Goal: Task Accomplishment & Management: Use online tool/utility

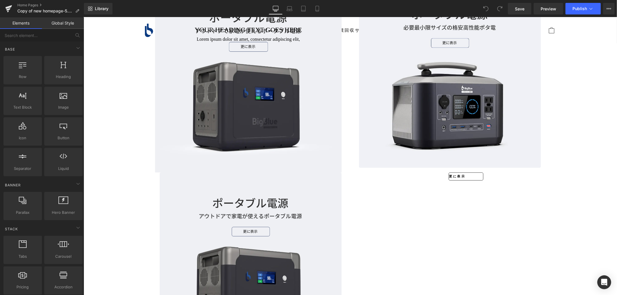
scroll to position [386, 0]
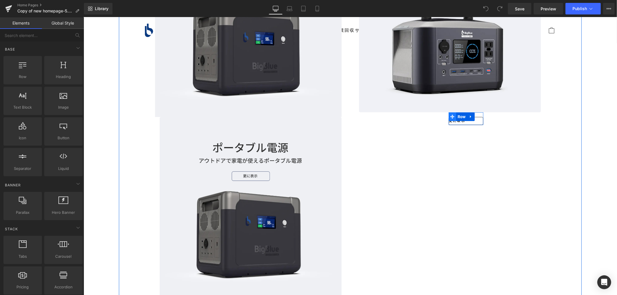
click at [452, 119] on span at bounding box center [452, 116] width 8 height 9
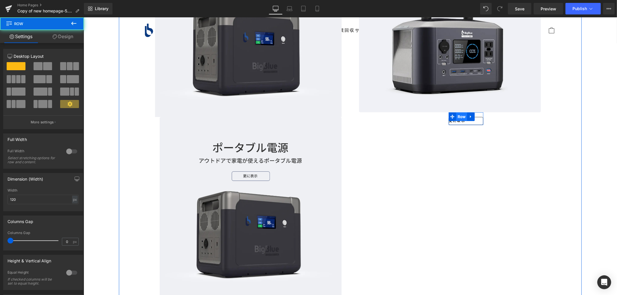
click at [456, 120] on span "Row" at bounding box center [461, 116] width 11 height 9
click at [462, 121] on div "更に表示 Button" at bounding box center [465, 121] width 35 height 8
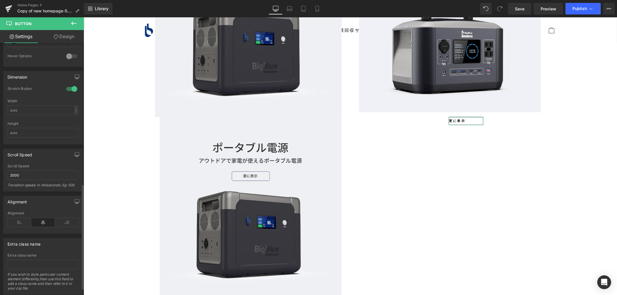
scroll to position [353, 0]
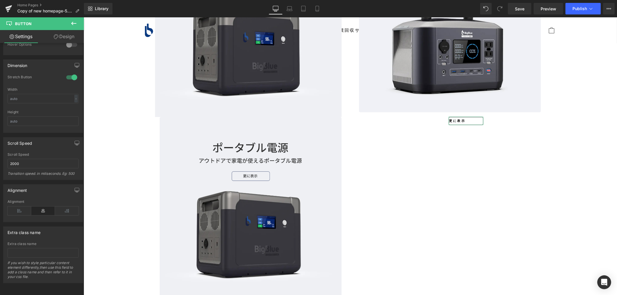
click at [65, 35] on link "Design" at bounding box center [64, 36] width 42 height 13
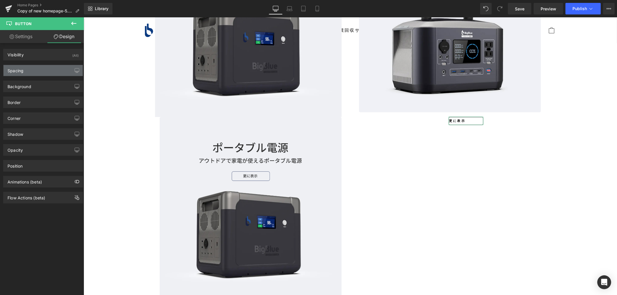
click at [29, 69] on div "Spacing" at bounding box center [42, 70] width 79 height 11
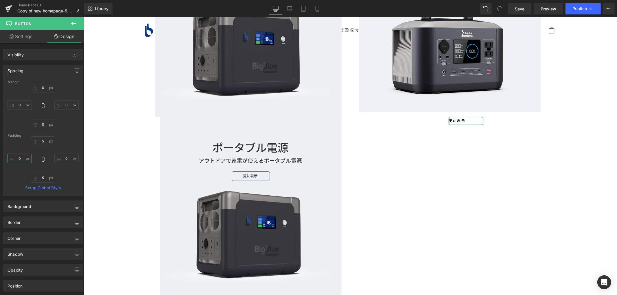
click at [23, 157] on input "0" at bounding box center [20, 159] width 24 height 10
type input "0"
click at [66, 155] on input "0" at bounding box center [66, 159] width 24 height 10
click at [66, 157] on input "0" at bounding box center [66, 159] width 24 height 10
type input "0"
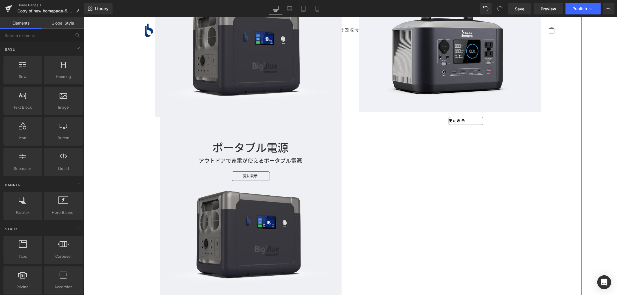
click at [470, 124] on div "更に表示 Button Row" at bounding box center [465, 118] width 35 height 12
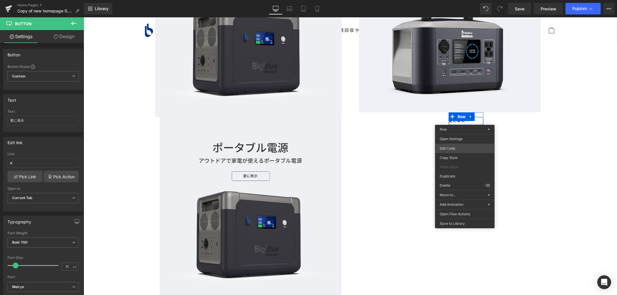
click at [452, 0] on div "Row You are previewing how the will restyle your page. You can not edit Element…" at bounding box center [308, 0] width 617 height 0
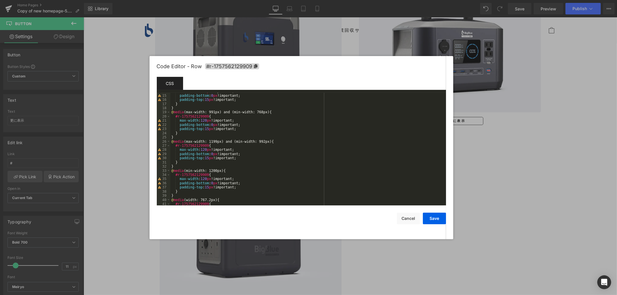
scroll to position [83, 0]
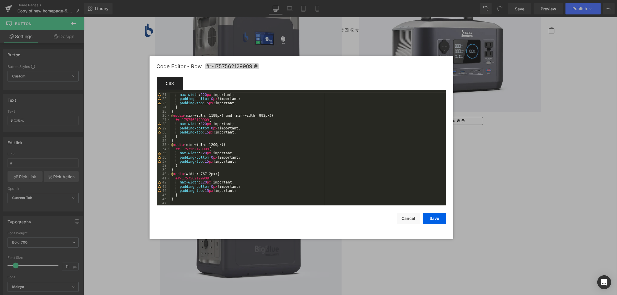
click at [484, 167] on div at bounding box center [308, 147] width 617 height 295
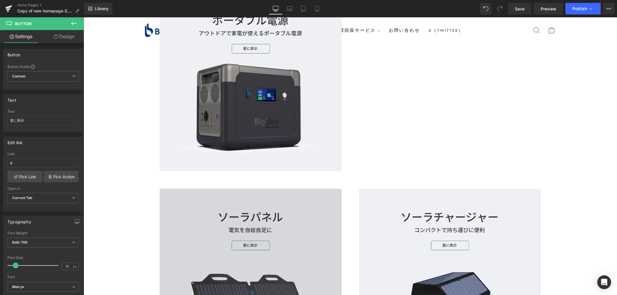
scroll to position [546, 0]
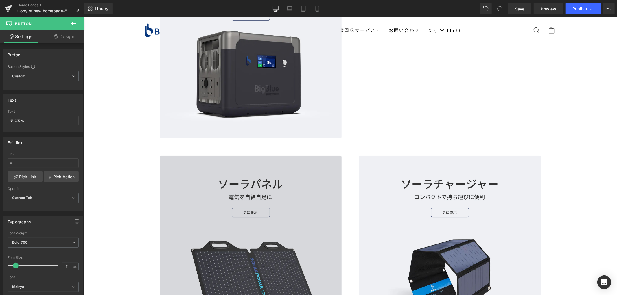
click at [248, 212] on img at bounding box center [250, 247] width 182 height 182
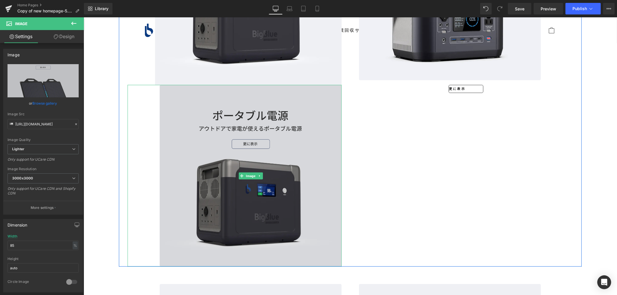
scroll to position [289, 0]
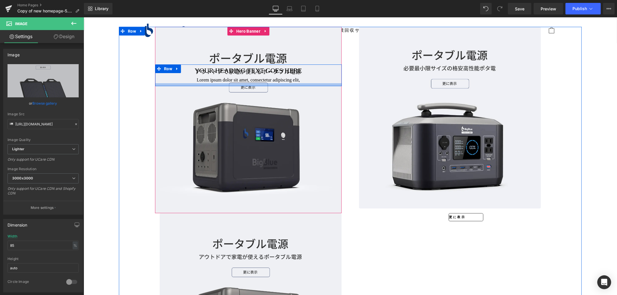
click at [246, 85] on div at bounding box center [248, 84] width 187 height 3
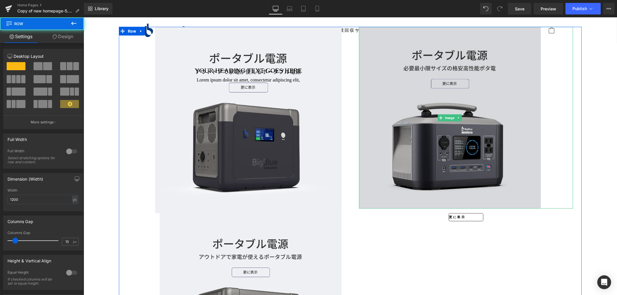
click at [436, 77] on img at bounding box center [450, 118] width 182 height 182
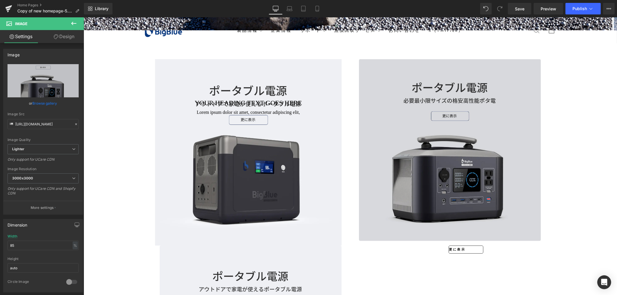
scroll to position [353, 0]
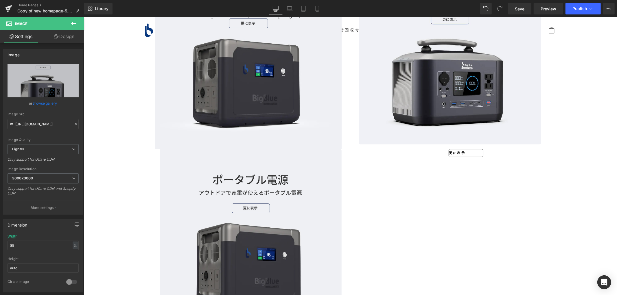
click at [76, 24] on icon at bounding box center [73, 23] width 7 height 7
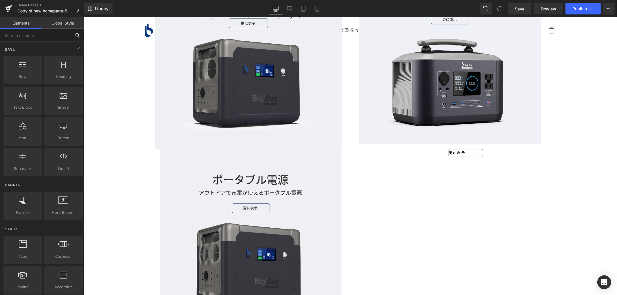
click at [37, 33] on input "text" at bounding box center [35, 35] width 71 height 13
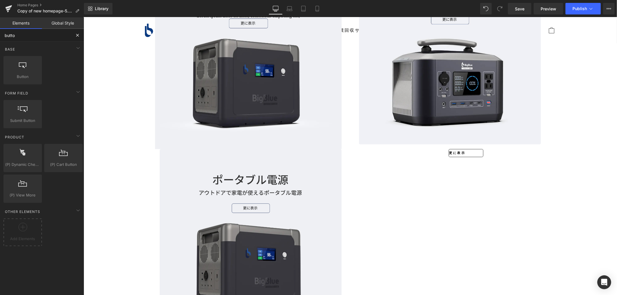
type input "button"
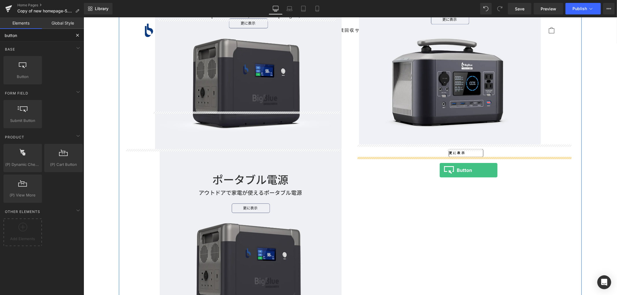
drag, startPoint x: 96, startPoint y: 77, endPoint x: 439, endPoint y: 169, distance: 355.8
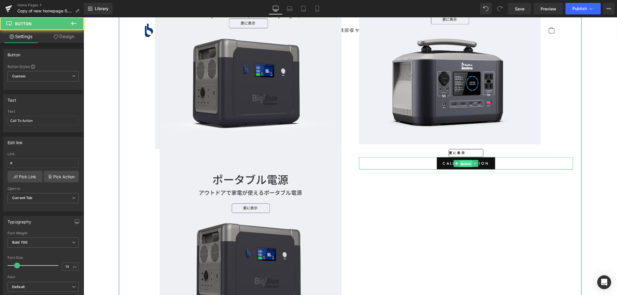
click at [462, 162] on span "Button" at bounding box center [465, 163] width 13 height 7
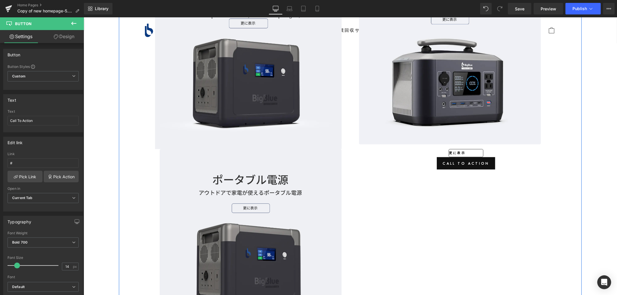
click at [473, 152] on icon at bounding box center [474, 152] width 3 height 3
click at [456, 152] on span "Row" at bounding box center [461, 149] width 11 height 9
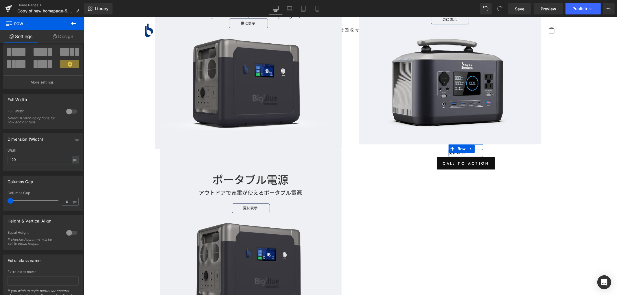
scroll to position [0, 0]
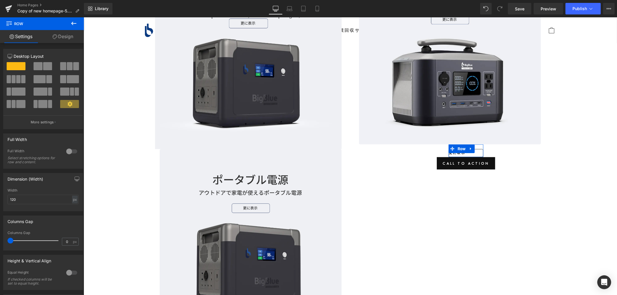
click at [67, 40] on link "Design" at bounding box center [63, 36] width 42 height 13
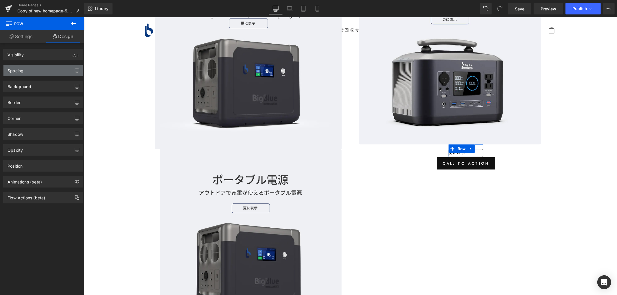
click at [31, 70] on div "Spacing" at bounding box center [42, 70] width 79 height 11
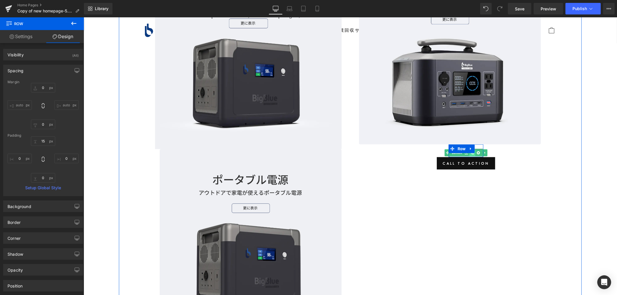
click at [470, 153] on icon at bounding box center [471, 152] width 3 height 3
click at [448, 154] on div at bounding box center [448, 154] width 1 height 21
click at [454, 153] on link "Button" at bounding box center [453, 152] width 19 height 7
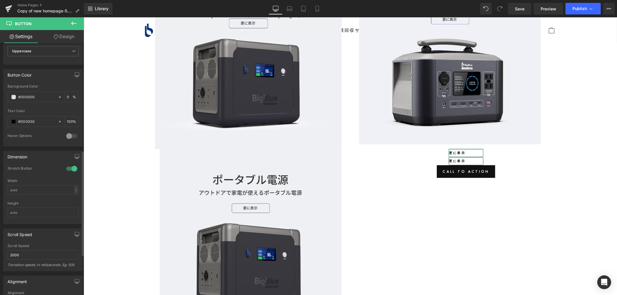
scroll to position [353, 0]
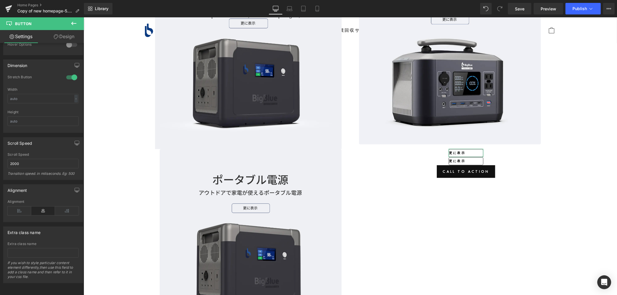
click at [65, 36] on link "Design" at bounding box center [64, 36] width 42 height 13
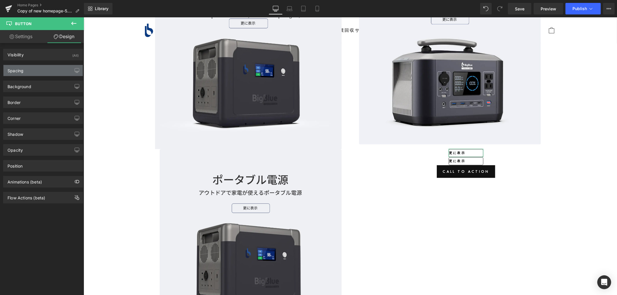
click at [36, 69] on div "Spacing" at bounding box center [42, 70] width 79 height 11
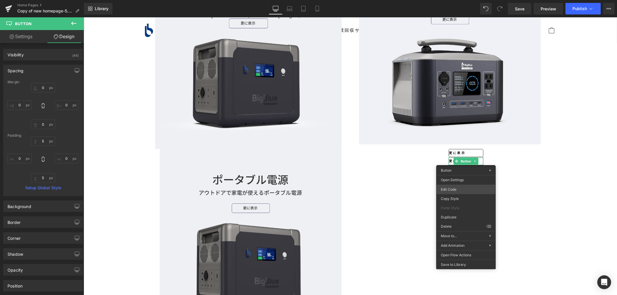
click at [457, 190] on body "Button You are previewing how the will restyle your page. You can not edit Elem…" at bounding box center [308, 147] width 617 height 295
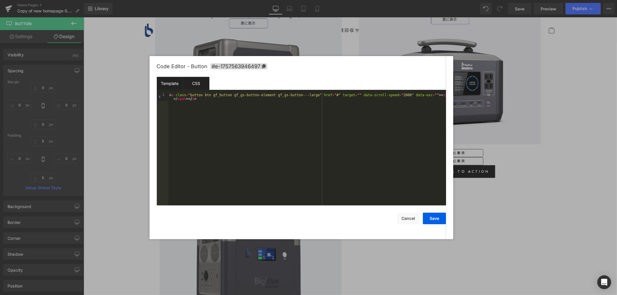
click at [198, 82] on div "CSS" at bounding box center [196, 83] width 26 height 13
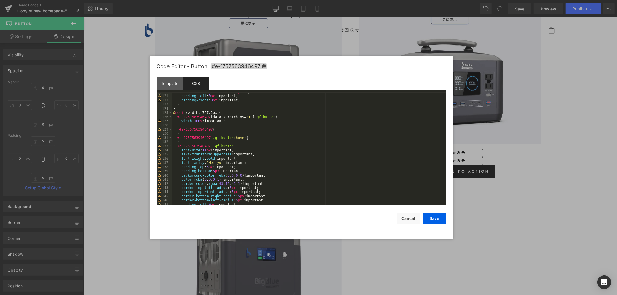
scroll to position [518, 0]
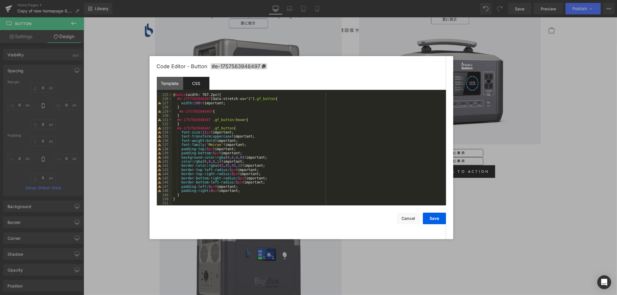
drag, startPoint x: 548, startPoint y: 166, endPoint x: 421, endPoint y: 146, distance: 128.0
click at [548, 166] on div at bounding box center [308, 147] width 617 height 295
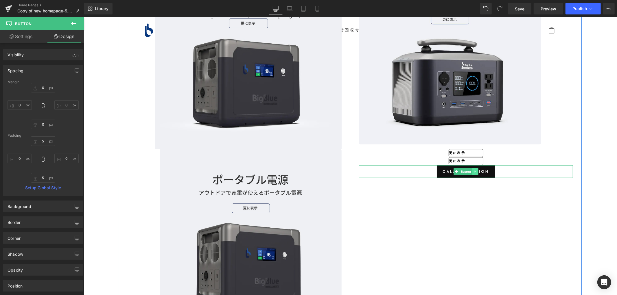
click at [472, 171] on link at bounding box center [475, 171] width 6 height 7
click at [465, 154] on span "Button" at bounding box center [465, 152] width 13 height 7
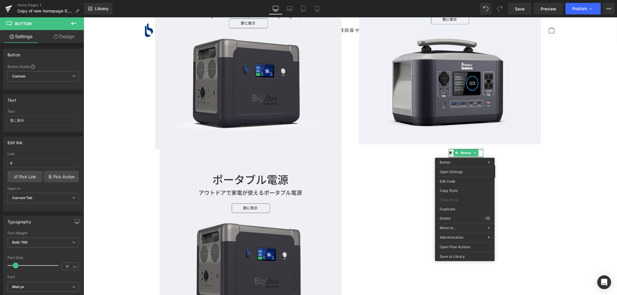
click at [521, 163] on div "Image 更に表示 Button 更に表示 Button Row Call To Action Button" at bounding box center [465, 69] width 231 height 215
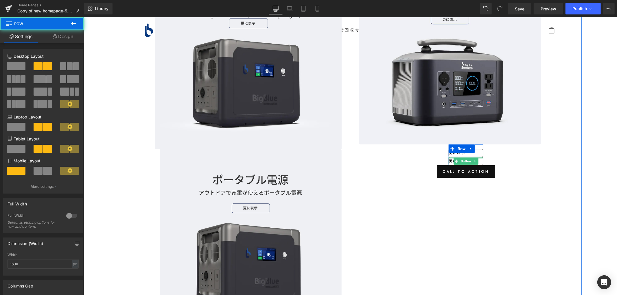
click at [478, 152] on link "更に表示" at bounding box center [465, 153] width 35 height 8
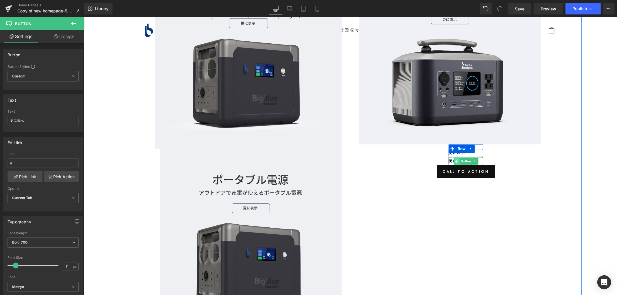
click at [453, 159] on span at bounding box center [456, 161] width 6 height 7
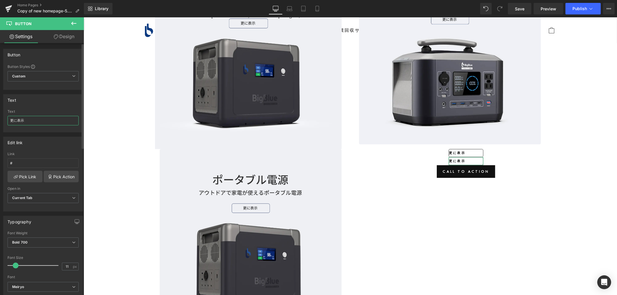
click at [41, 119] on input "更に表示" at bounding box center [43, 121] width 71 height 10
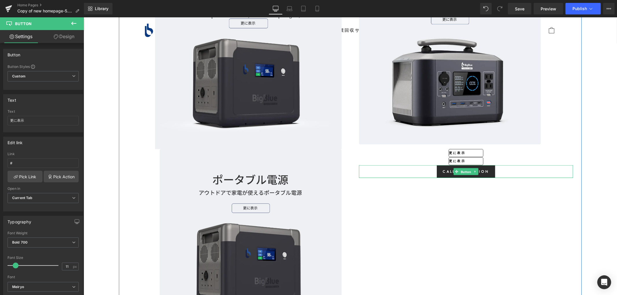
click at [449, 169] on div "Call To Action Button" at bounding box center [466, 171] width 214 height 13
click at [441, 169] on link "Call To Action" at bounding box center [465, 171] width 59 height 13
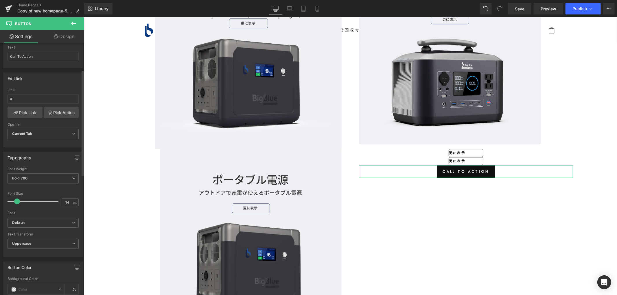
scroll to position [0, 0]
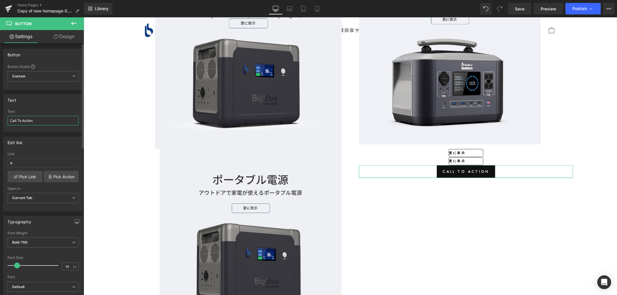
click at [34, 121] on input "Call To Action" at bounding box center [43, 121] width 71 height 10
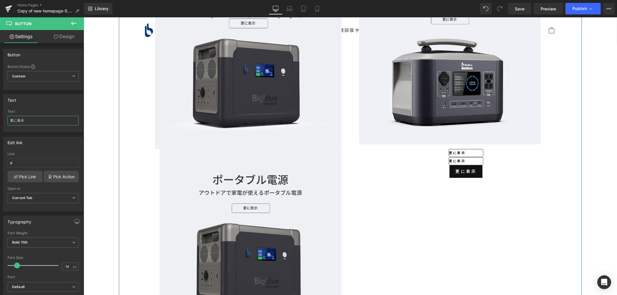
type input "更に表示"
click at [476, 160] on link at bounding box center [475, 161] width 6 height 7
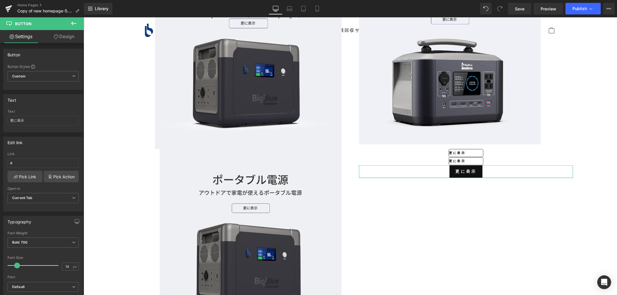
click at [65, 36] on link "Design" at bounding box center [64, 36] width 42 height 13
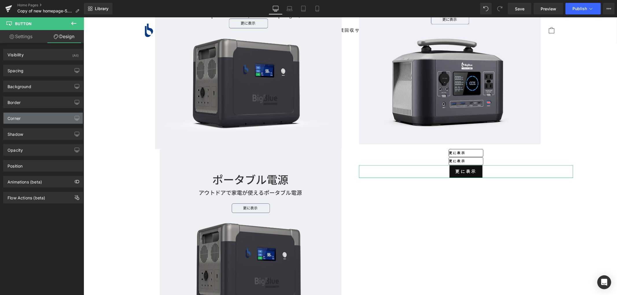
click at [45, 121] on div "Corner" at bounding box center [42, 118] width 79 height 11
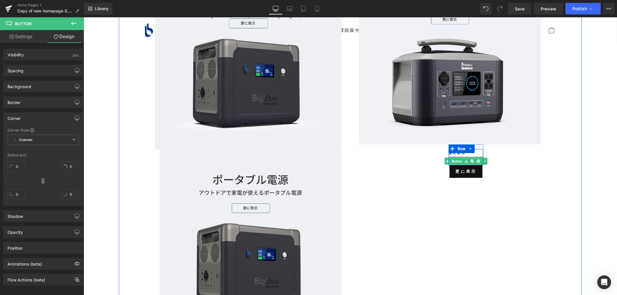
click at [469, 160] on link at bounding box center [472, 161] width 6 height 7
click at [453, 159] on div "更に表示 Button" at bounding box center [465, 161] width 35 height 8
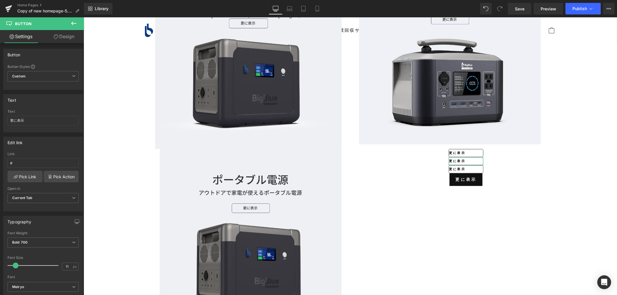
click at [59, 36] on link "Design" at bounding box center [64, 36] width 42 height 13
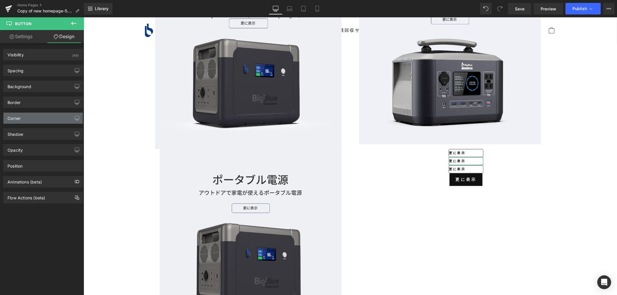
click at [40, 121] on div "Corner" at bounding box center [42, 118] width 79 height 11
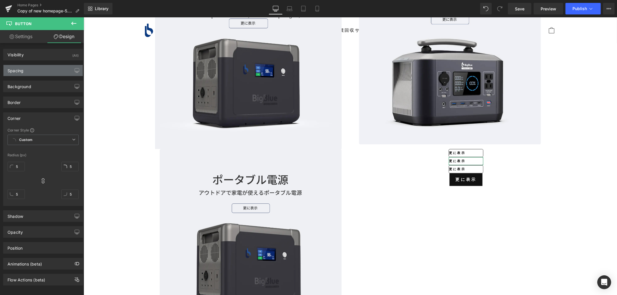
click at [31, 72] on div "Spacing" at bounding box center [42, 70] width 79 height 11
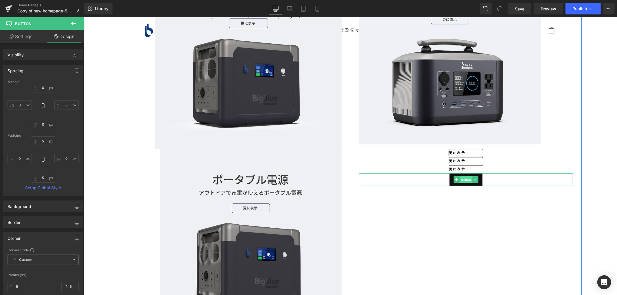
click at [462, 180] on span "Button" at bounding box center [465, 179] width 13 height 7
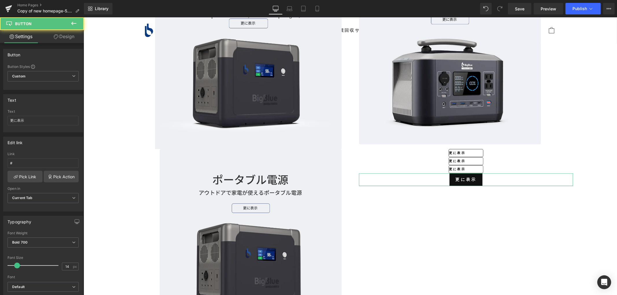
click at [59, 36] on link "Design" at bounding box center [64, 36] width 42 height 13
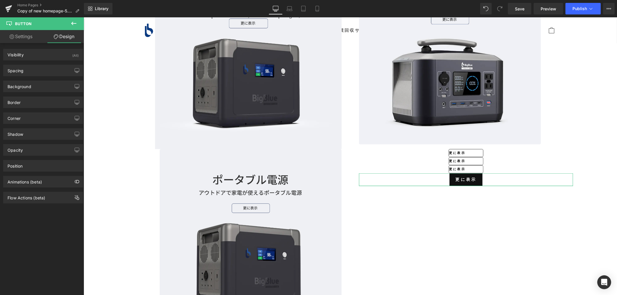
type input "0"
click at [25, 116] on div "Corner" at bounding box center [42, 118] width 79 height 11
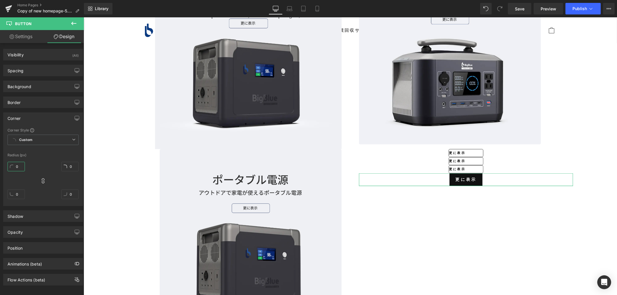
click at [21, 165] on input "0" at bounding box center [16, 167] width 17 height 10
type input "5"
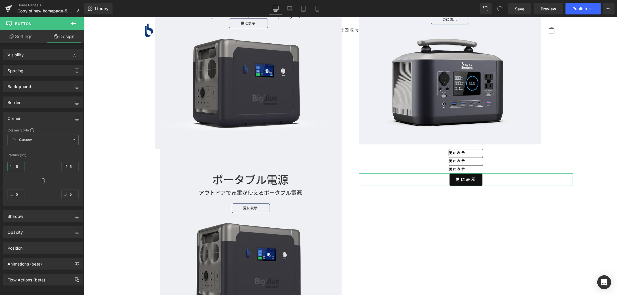
type input "5"
click at [47, 151] on div at bounding box center [43, 150] width 71 height 4
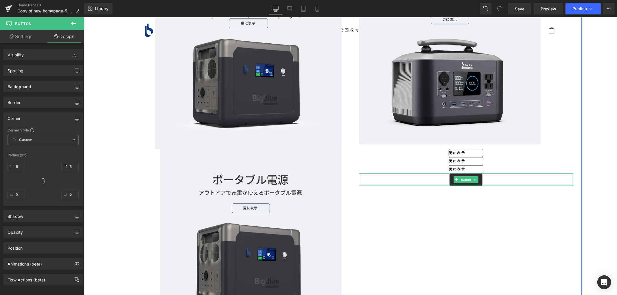
click at [455, 183] on link "更に表示" at bounding box center [465, 179] width 33 height 13
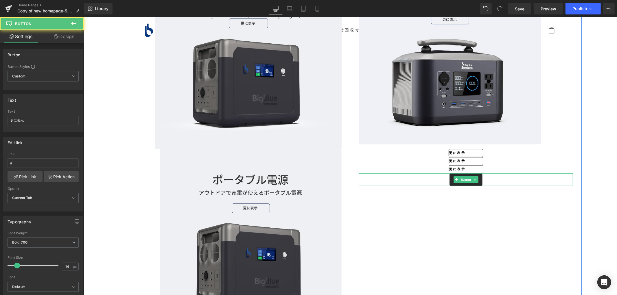
click at [450, 179] on link "更に表示" at bounding box center [465, 179] width 33 height 13
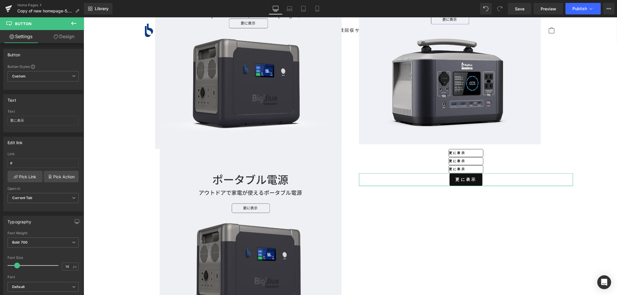
click at [57, 38] on icon at bounding box center [56, 36] width 5 height 5
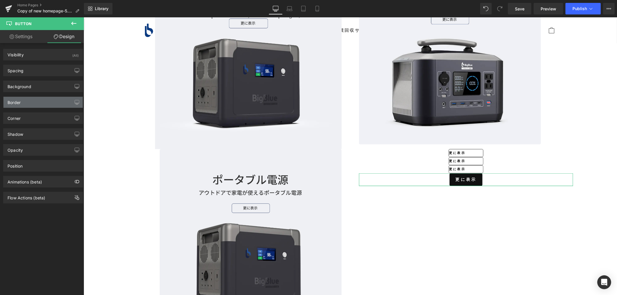
click at [30, 102] on div "Border" at bounding box center [42, 102] width 79 height 11
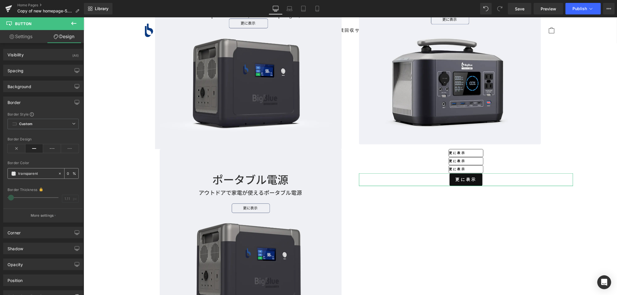
click at [15, 173] on span at bounding box center [13, 174] width 5 height 5
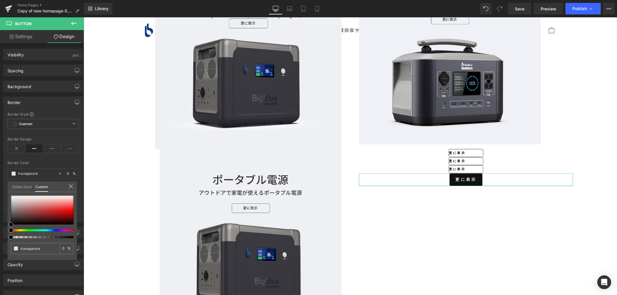
click at [9, 235] on span at bounding box center [11, 237] width 5 height 5
drag, startPoint x: 458, startPoint y: 221, endPoint x: 467, endPoint y: 204, distance: 19.2
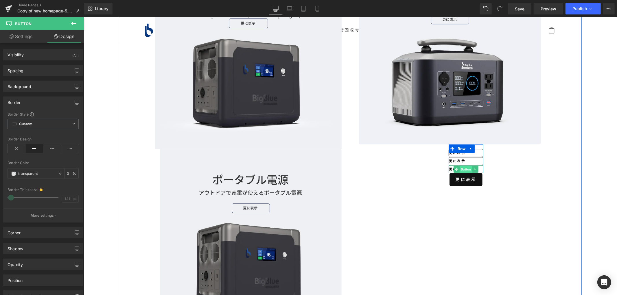
click at [469, 168] on span "Button" at bounding box center [465, 169] width 13 height 7
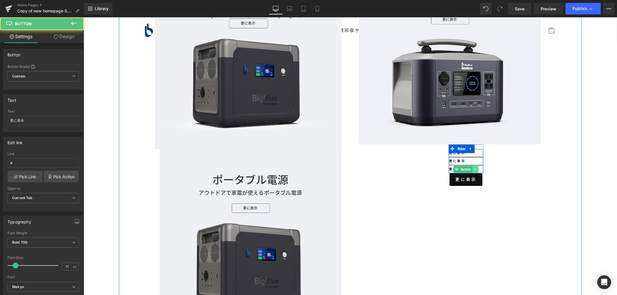
click at [476, 169] on link at bounding box center [475, 169] width 6 height 7
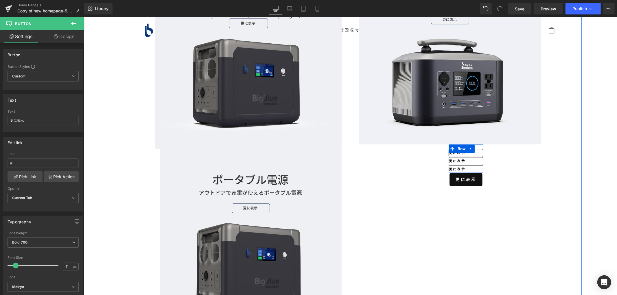
click at [456, 172] on div at bounding box center [465, 172] width 35 height 1
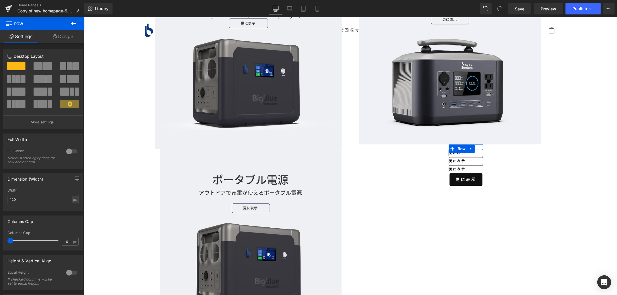
click at [60, 36] on link "Design" at bounding box center [63, 36] width 42 height 13
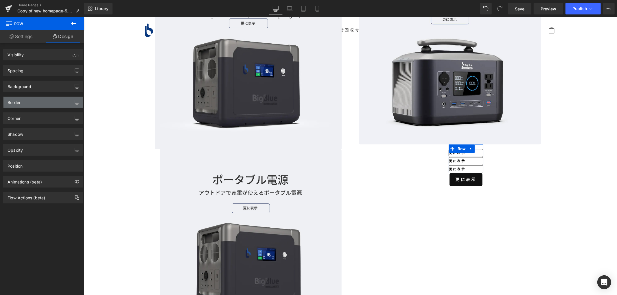
click at [38, 102] on div "Border" at bounding box center [42, 102] width 79 height 11
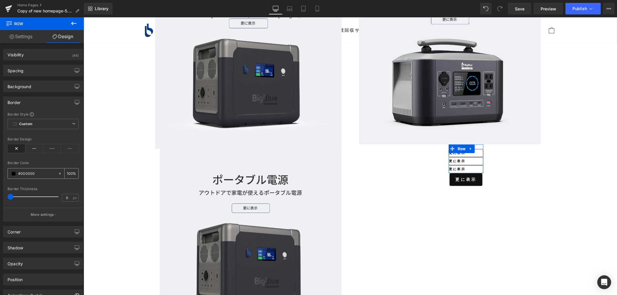
click at [34, 175] on input "#000000" at bounding box center [36, 174] width 37 height 6
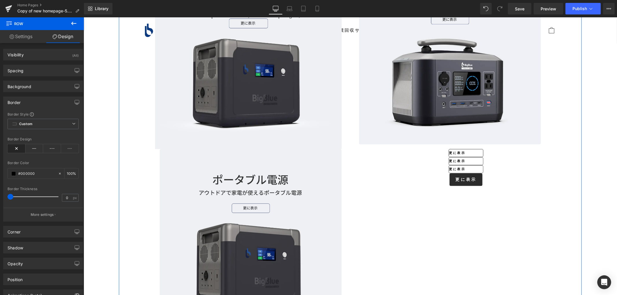
click at [459, 176] on div "更に表示 Button" at bounding box center [466, 179] width 214 height 13
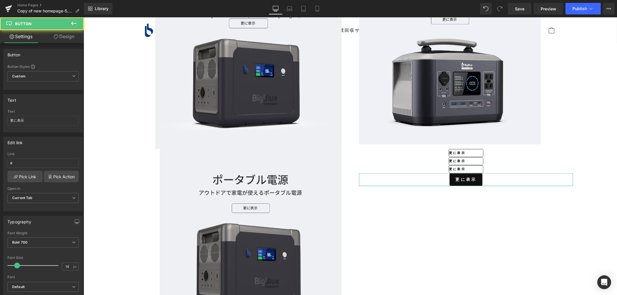
click at [62, 34] on link "Design" at bounding box center [64, 36] width 42 height 13
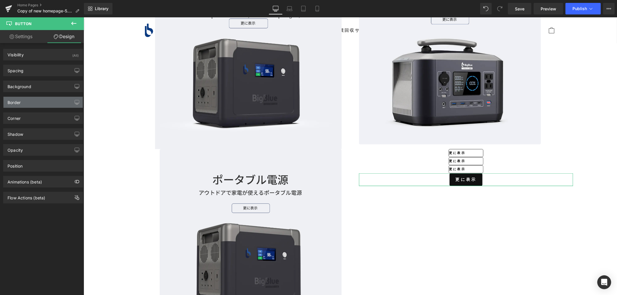
click at [31, 103] on div "Border" at bounding box center [42, 102] width 79 height 11
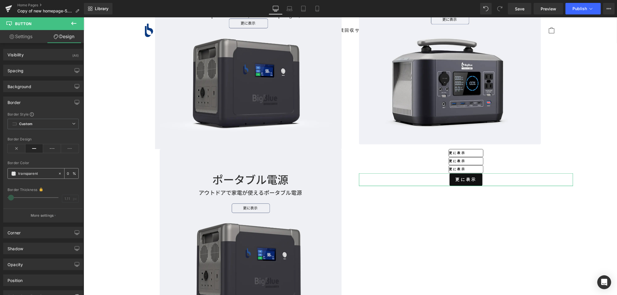
click at [33, 175] on input "transparent" at bounding box center [36, 174] width 37 height 6
paste input "#000000"
type input "#000000"
click at [41, 172] on input "#000000" at bounding box center [36, 174] width 37 height 6
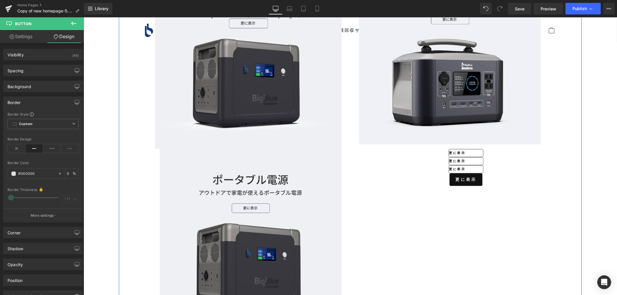
click at [406, 204] on div "Your heading text goes here Heading Lorem ipsum dolor sit amet, consectetur adi…" at bounding box center [350, 146] width 463 height 368
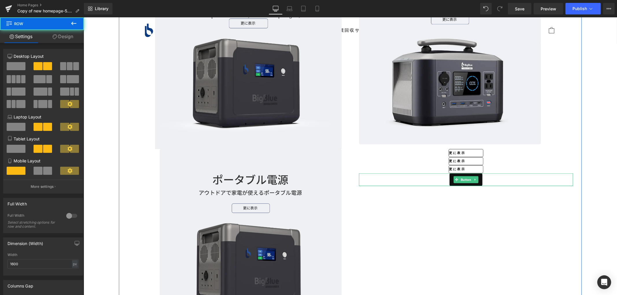
click at [450, 180] on link "更に表示" at bounding box center [465, 179] width 33 height 13
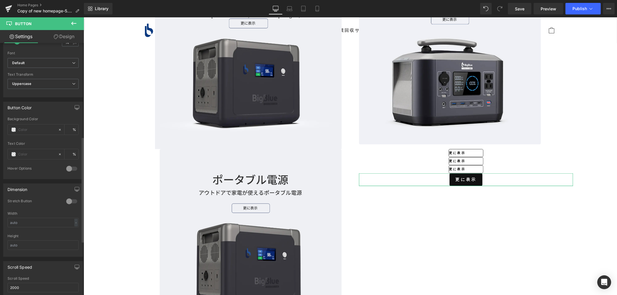
scroll to position [257, 0]
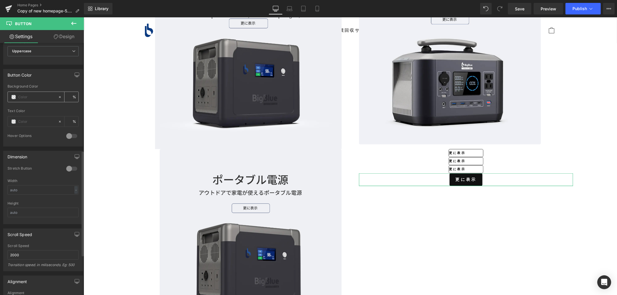
click at [19, 96] on input "text" at bounding box center [36, 97] width 37 height 6
click at [12, 97] on span at bounding box center [13, 97] width 5 height 5
type input "0"
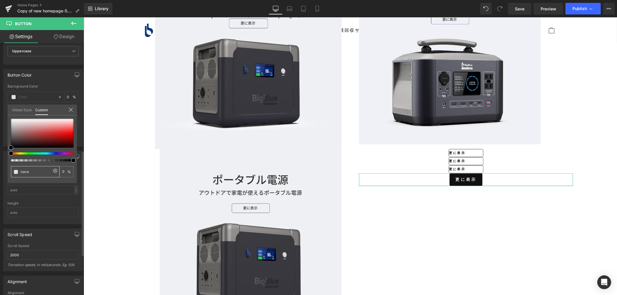
click at [15, 171] on span at bounding box center [16, 172] width 5 height 5
click at [13, 123] on div at bounding box center [42, 133] width 62 height 29
type input "#dcd9d9"
type input "100"
type input "#dcd9d9"
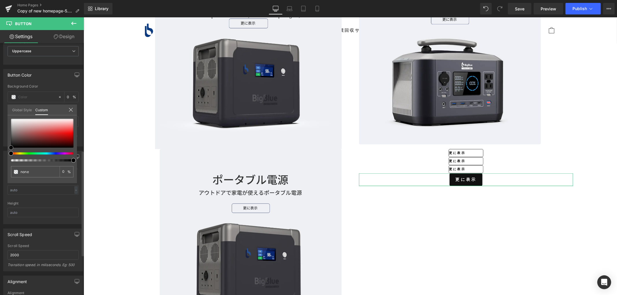
type input "100"
click at [14, 171] on span at bounding box center [16, 172] width 5 height 5
click at [44, 168] on div "#dcd9d9" at bounding box center [35, 171] width 49 height 11
click at [56, 169] on icon at bounding box center [55, 171] width 5 height 5
type input "none"
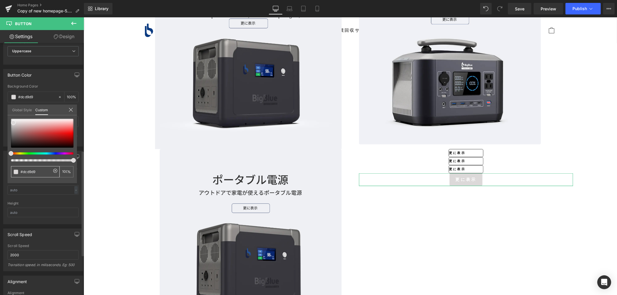
type input "0"
type input "none"
type input "0"
type input "#d0bcbc"
type input "100"
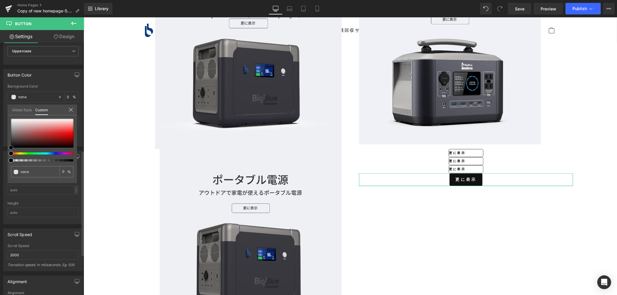
type input "#d0bcbc"
type input "100"
click at [22, 125] on div at bounding box center [42, 133] width 62 height 29
click at [45, 122] on div at bounding box center [42, 133] width 62 height 29
type input "#f0cfcf"
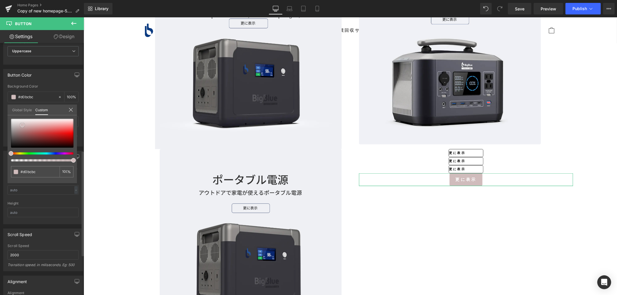
type input "#f0cfcf"
click at [21, 125] on div at bounding box center [42, 133] width 62 height 29
type input "#d2c0c0"
click at [18, 120] on div at bounding box center [42, 133] width 62 height 29
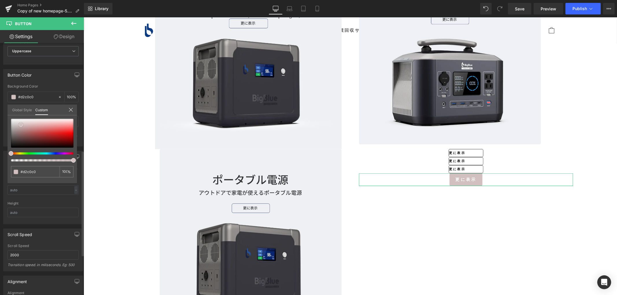
type input "#f3f0f0"
type input "99"
type input "69"
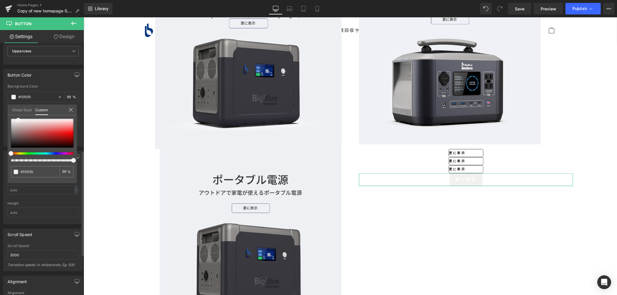
type input "69"
type input "56"
type input "35"
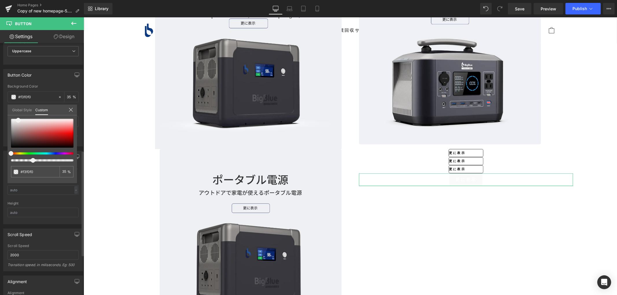
type input "22"
type input "9"
type input "1"
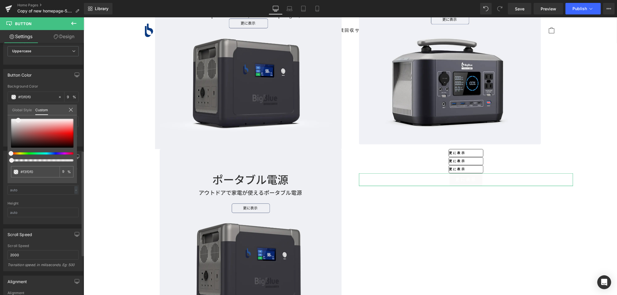
type input "1"
type input "0"
drag, startPoint x: 73, startPoint y: 159, endPoint x: 4, endPoint y: 158, distance: 68.6
click at [4, 147] on div "Button Color rgba(243, 240, 240, 0) Background Color #f3f0f0 0 % Text Color % 0…" at bounding box center [43, 106] width 86 height 82
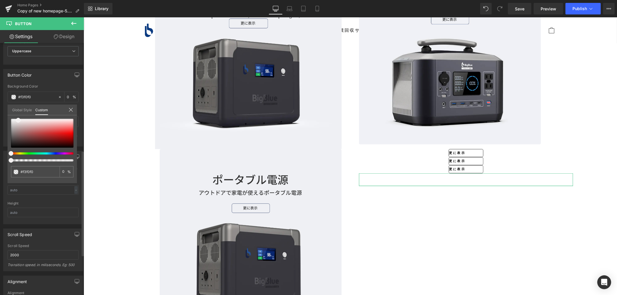
type input "#f3f1f0"
type input "#f2f3f0"
type input "#f0f3f0"
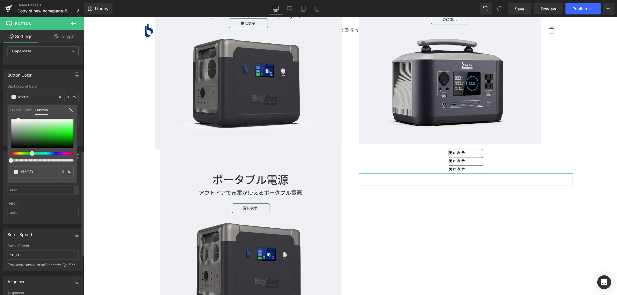
type input "#f0f3f0"
type input "#f1f3f0"
type input "#f3f1f0"
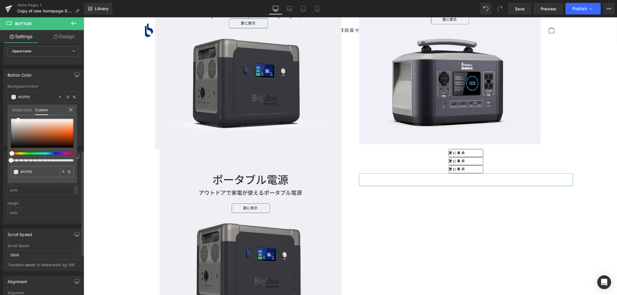
type input "#f3f0f0"
drag, startPoint x: 10, startPoint y: 151, endPoint x: 1, endPoint y: 153, distance: 8.6
click at [1, 147] on div "Button Color rgba(243, 240, 240, 0) Background Color #f3f0f0 0 % Text Color % 0…" at bounding box center [43, 106] width 86 height 82
click at [15, 168] on div "#f3f0f0" at bounding box center [35, 171] width 49 height 11
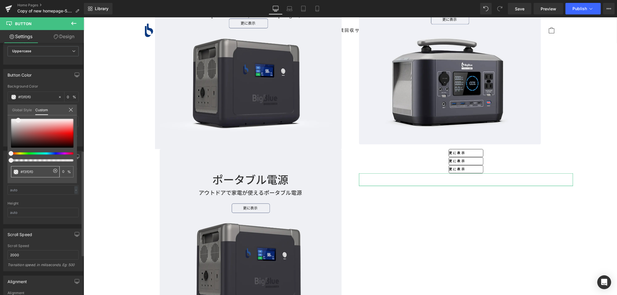
click at [57, 169] on icon at bounding box center [55, 171] width 5 height 5
type input "none"
drag, startPoint x: 384, startPoint y: 189, endPoint x: 414, endPoint y: 183, distance: 30.1
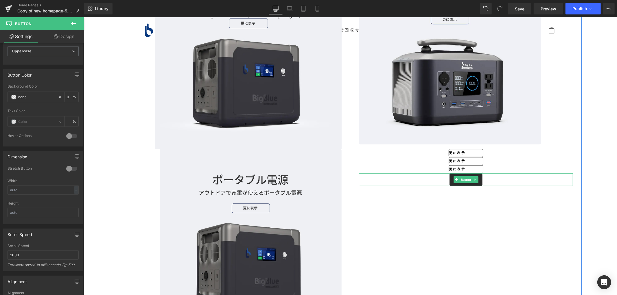
click at [476, 175] on link "更に表示" at bounding box center [465, 179] width 33 height 13
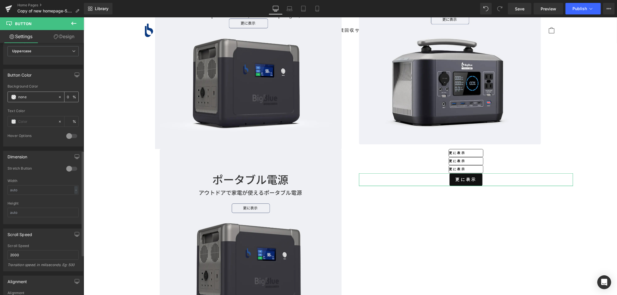
click at [67, 96] on input "0" at bounding box center [70, 97] width 6 height 6
type input "100"
click at [40, 108] on div at bounding box center [43, 107] width 71 height 4
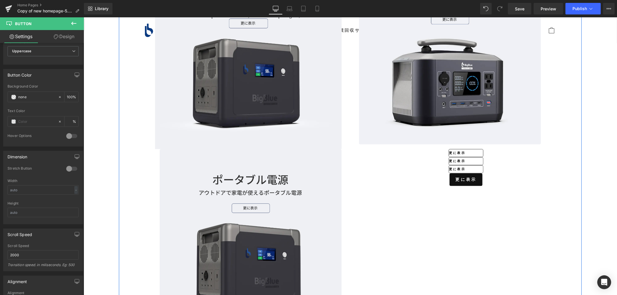
click at [463, 159] on link at bounding box center [466, 161] width 6 height 7
click at [460, 159] on span "Button" at bounding box center [456, 161] width 13 height 7
click at [449, 159] on icon at bounding box center [447, 160] width 3 height 3
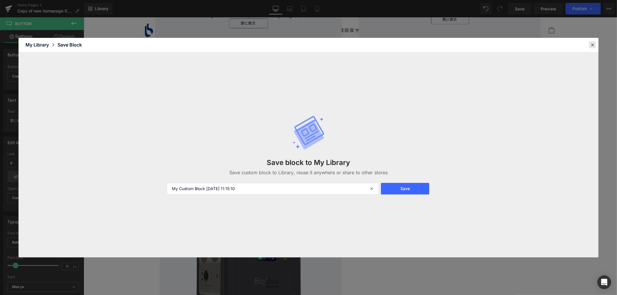
click at [592, 43] on icon at bounding box center [592, 44] width 5 height 5
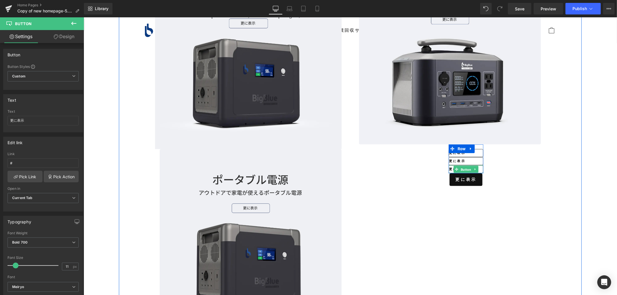
click at [453, 168] on link "Button" at bounding box center [462, 169] width 19 height 7
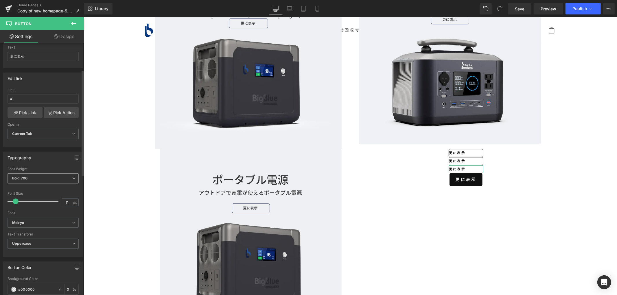
scroll to position [193, 0]
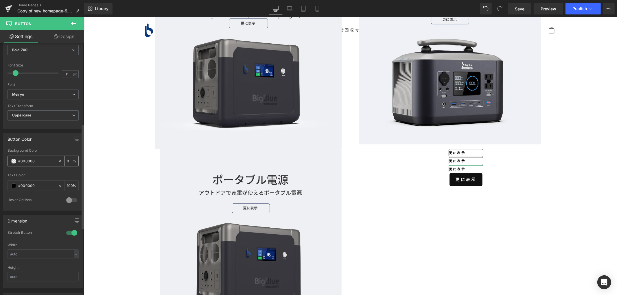
click at [46, 161] on input "#000000" at bounding box center [36, 161] width 37 height 6
drag, startPoint x: 47, startPoint y: 160, endPoint x: 17, endPoint y: 163, distance: 29.3
click at [17, 163] on div "#000000" at bounding box center [33, 161] width 50 height 10
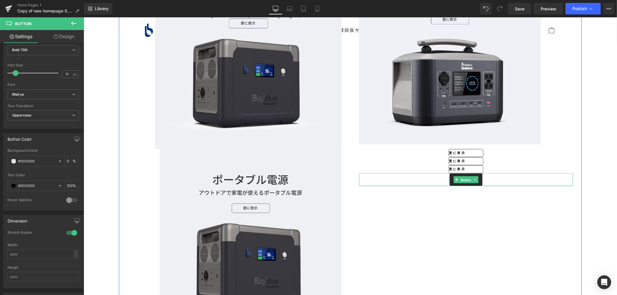
click at [460, 181] on span "Button" at bounding box center [465, 179] width 13 height 7
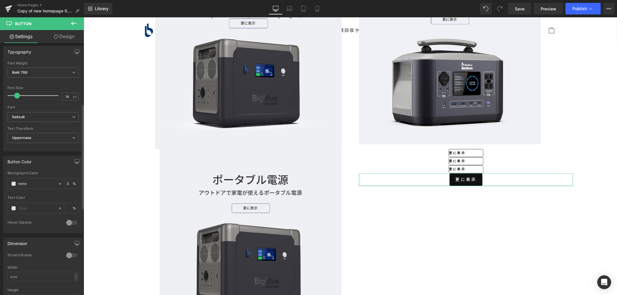
scroll to position [225, 0]
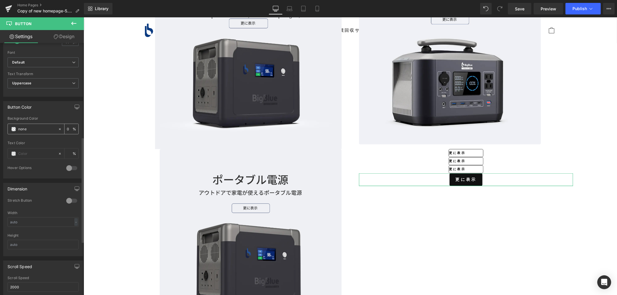
click at [31, 130] on input "none" at bounding box center [36, 129] width 37 height 6
paste input "#000000"
type input "#000000"
type input "100"
type input "#000000"
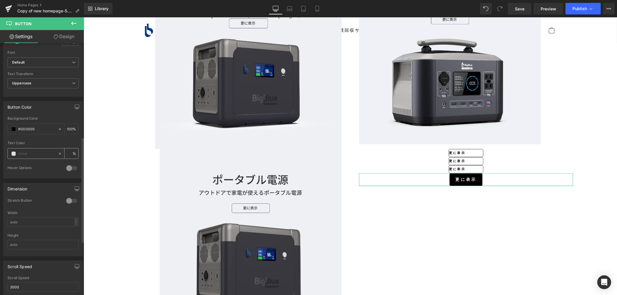
click at [13, 153] on span at bounding box center [13, 154] width 5 height 5
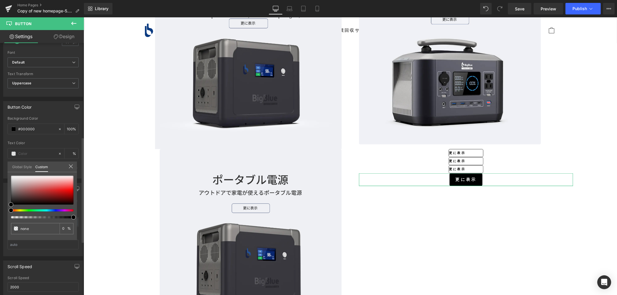
click at [67, 216] on div at bounding box center [40, 217] width 62 height 2
type input "0"
type input "#252121"
type input "93"
type input "#252121"
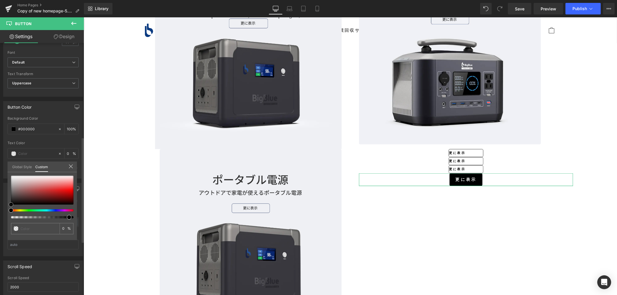
type input "93"
click at [15, 200] on div at bounding box center [42, 190] width 62 height 29
click at [36, 162] on link "Custom" at bounding box center [41, 167] width 13 height 10
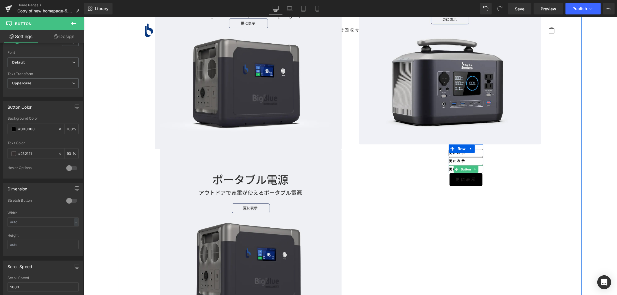
click at [448, 170] on div at bounding box center [448, 158] width 1 height 29
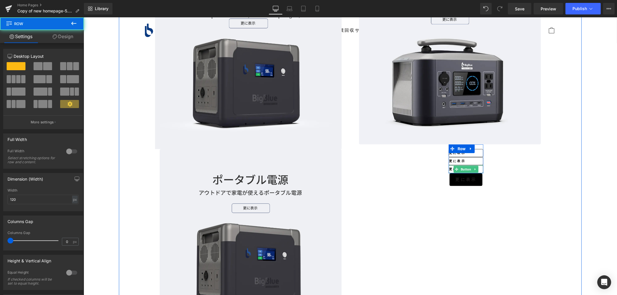
click at [453, 168] on span at bounding box center [456, 169] width 6 height 7
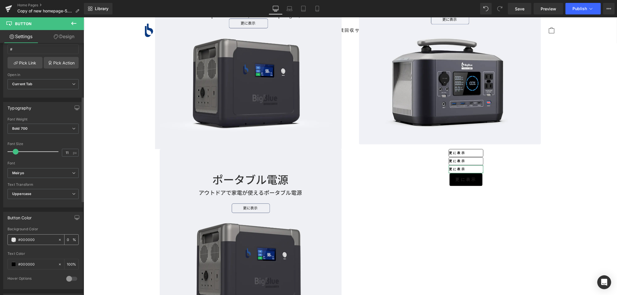
scroll to position [128, 0]
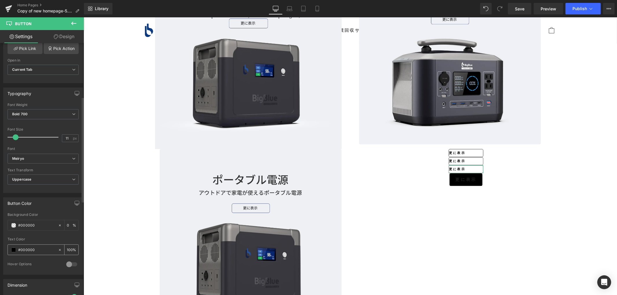
click at [38, 252] on input "#000000" at bounding box center [36, 250] width 37 height 6
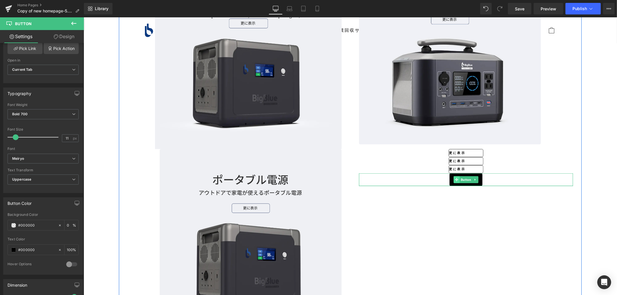
click at [456, 181] on span at bounding box center [456, 179] width 6 height 7
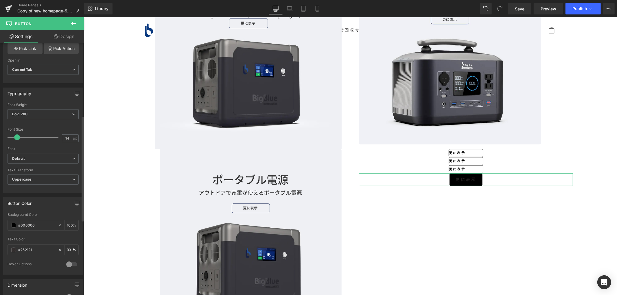
scroll to position [257, 0]
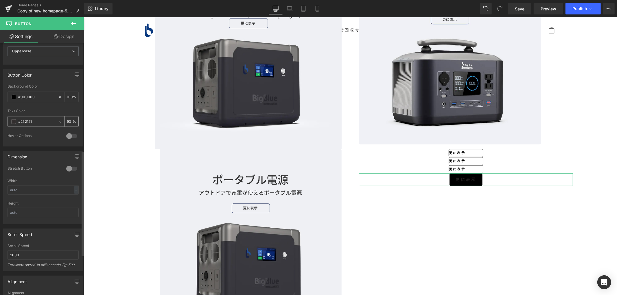
click at [38, 117] on div "#252121" at bounding box center [33, 122] width 50 height 10
click at [58, 97] on icon at bounding box center [60, 97] width 4 height 4
type input "none"
type input "0"
click at [36, 122] on input "#252121" at bounding box center [36, 122] width 37 height 6
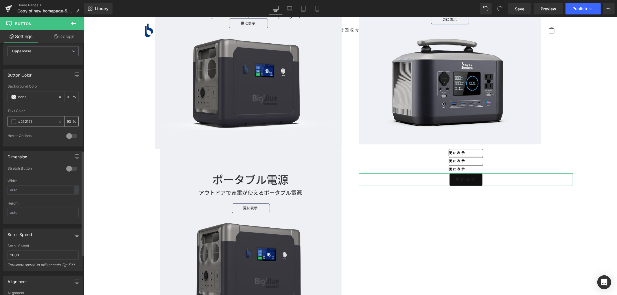
paste input "000000"
type input "#000000"
type input "100"
type input "#000000"
click at [45, 94] on input "none" at bounding box center [36, 97] width 37 height 6
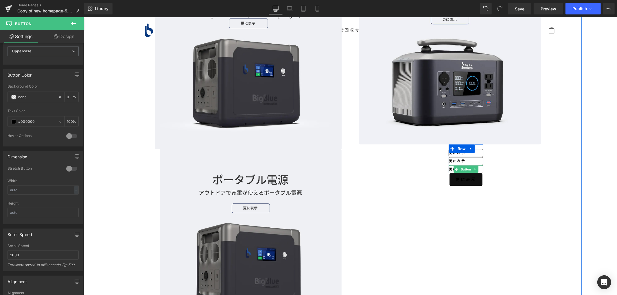
click at [449, 167] on link "更に表示" at bounding box center [465, 169] width 35 height 8
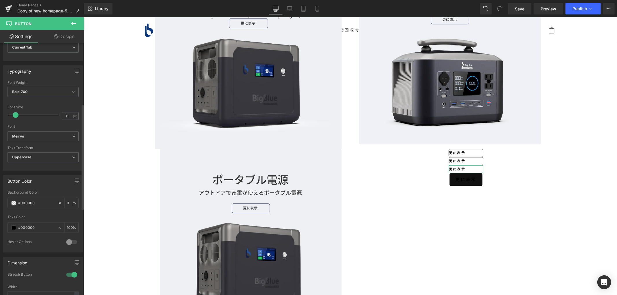
scroll to position [161, 0]
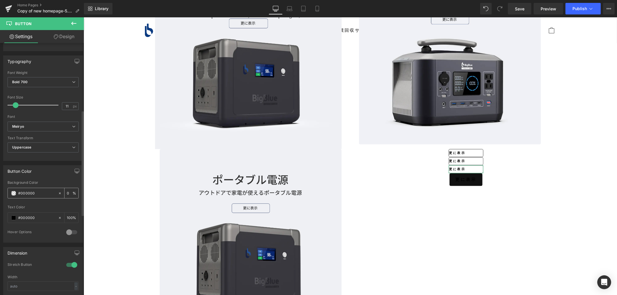
click at [38, 193] on input "#000000" at bounding box center [36, 193] width 37 height 6
click at [454, 178] on div "更に表示 Button" at bounding box center [466, 179] width 214 height 13
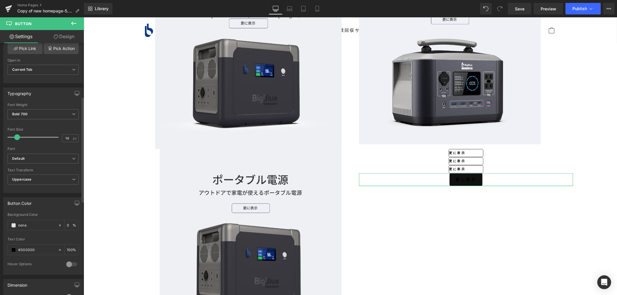
scroll to position [257, 0]
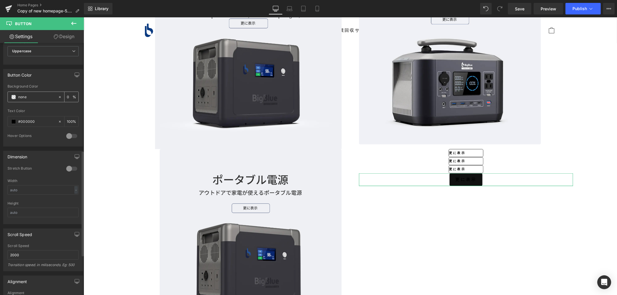
click at [36, 94] on input "none" at bounding box center [36, 97] width 37 height 6
paste input "#000000"
type input "#000000"
type input "100"
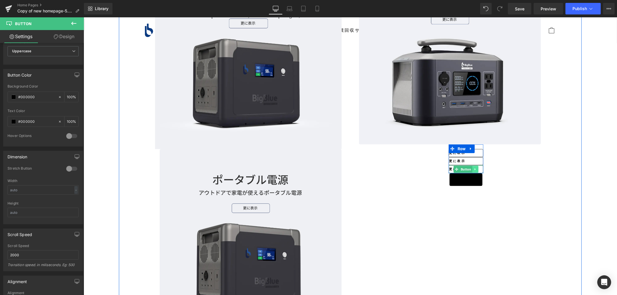
type input "#000000"
click at [476, 169] on link at bounding box center [475, 169] width 6 height 7
click at [476, 169] on icon at bounding box center [477, 168] width 3 height 3
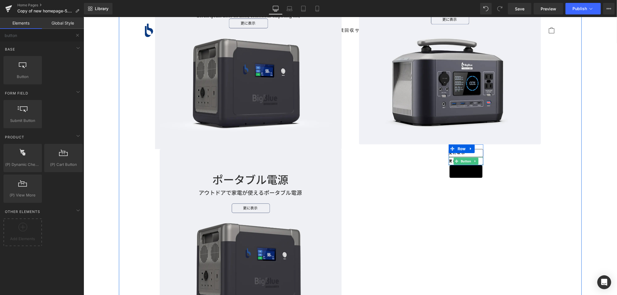
click at [477, 160] on link "更に表示" at bounding box center [465, 161] width 35 height 8
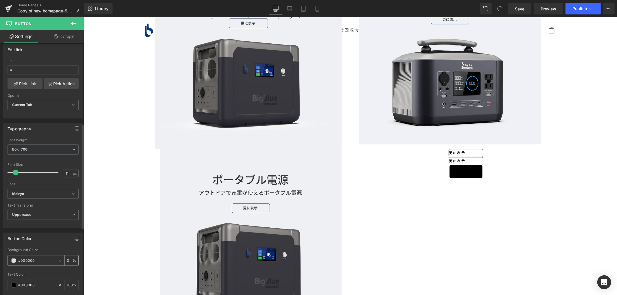
scroll to position [193, 0]
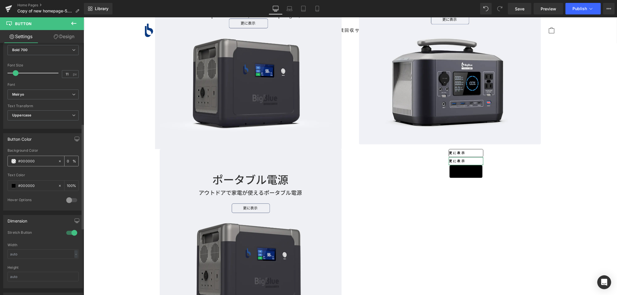
click at [36, 161] on input "#000000" at bounding box center [36, 161] width 37 height 6
click at [13, 162] on span at bounding box center [13, 161] width 5 height 5
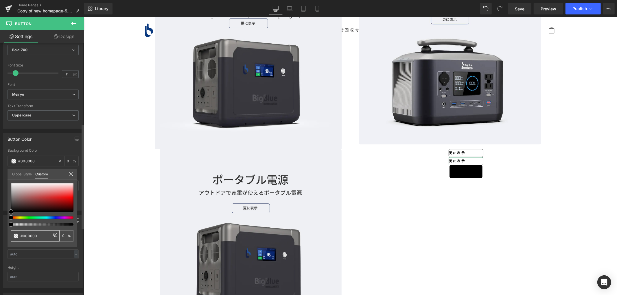
click at [15, 236] on span at bounding box center [16, 236] width 5 height 5
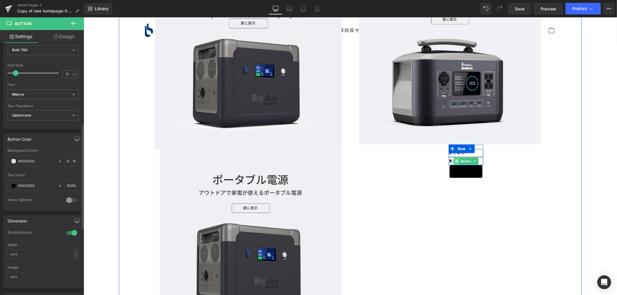
click at [453, 162] on span at bounding box center [456, 161] width 6 height 7
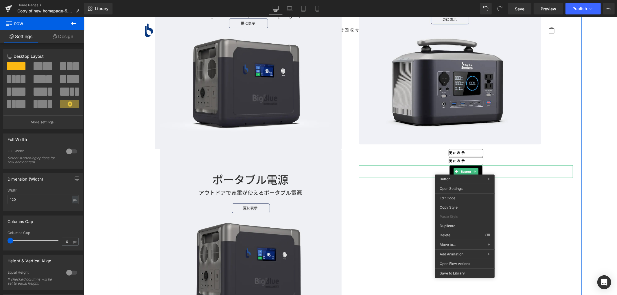
click at [532, 180] on div "Your heading text goes here Heading Lorem ipsum dolor sit amet, consectetur adi…" at bounding box center [350, 146] width 463 height 368
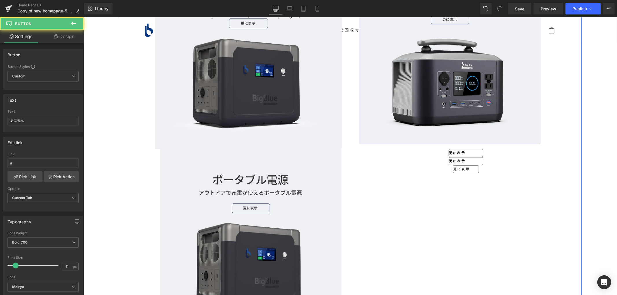
click at [508, 186] on div "Your heading text goes here Heading Lorem ipsum dolor sit amet, consectetur adi…" at bounding box center [350, 146] width 463 height 368
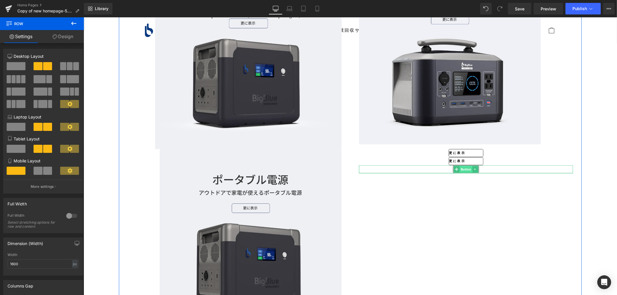
click at [468, 170] on span "Button" at bounding box center [465, 169] width 13 height 7
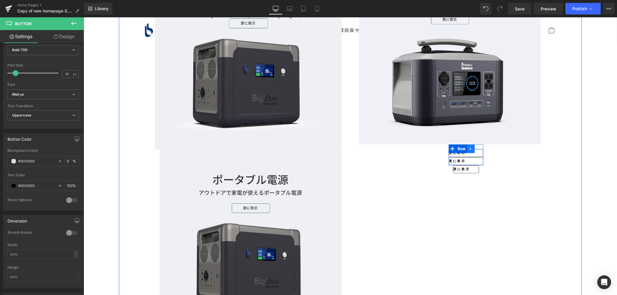
click at [467, 151] on link at bounding box center [471, 148] width 8 height 9
click at [459, 154] on span "Button" at bounding box center [465, 153] width 13 height 7
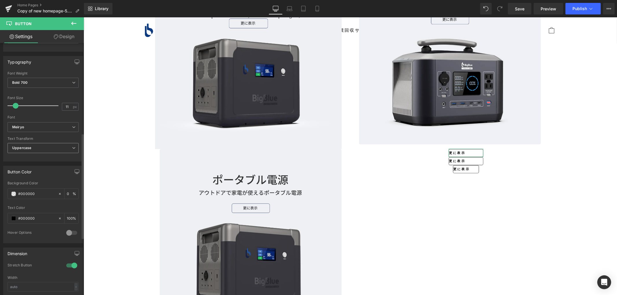
scroll to position [225, 0]
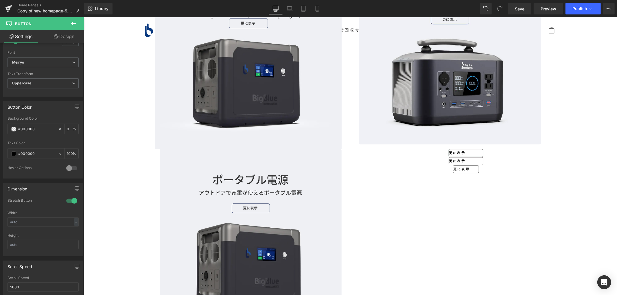
click at [60, 38] on link "Design" at bounding box center [64, 36] width 42 height 13
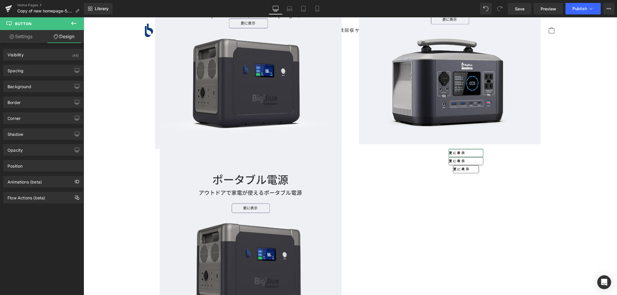
type input "#2b2b2b"
type input "100"
type input "1.11"
type input "5"
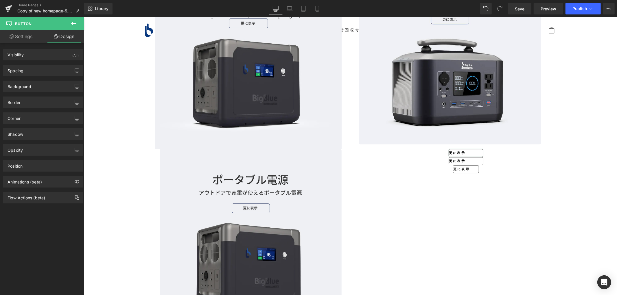
type input "5"
type input "#333333"
type input "100"
click at [27, 106] on div "Border" at bounding box center [42, 102] width 79 height 11
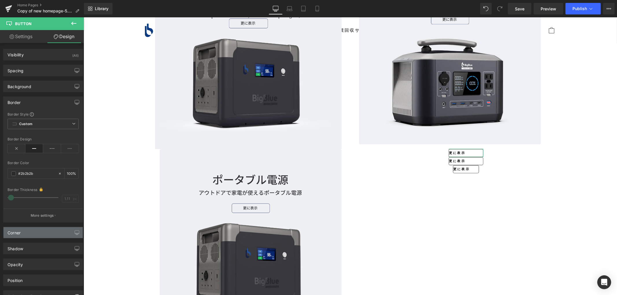
click at [34, 233] on div "Corner" at bounding box center [42, 232] width 79 height 11
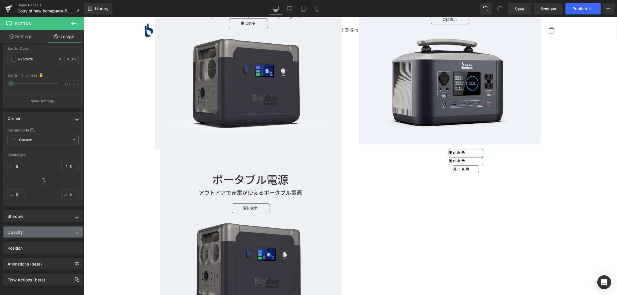
scroll to position [123, 0]
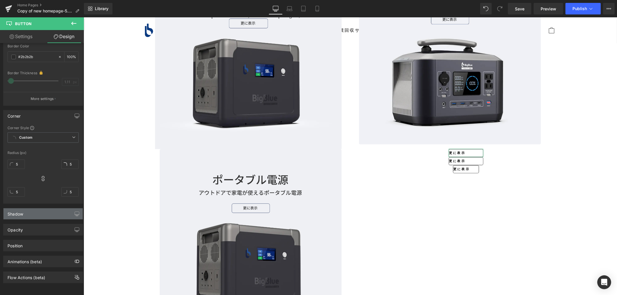
click at [30, 211] on div "Shadow" at bounding box center [42, 214] width 79 height 11
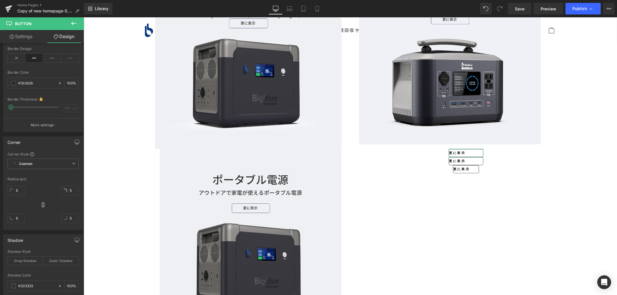
scroll to position [0, 0]
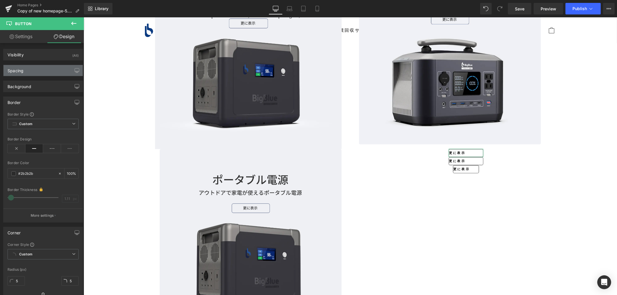
click at [31, 70] on div "Spacing" at bounding box center [42, 70] width 79 height 11
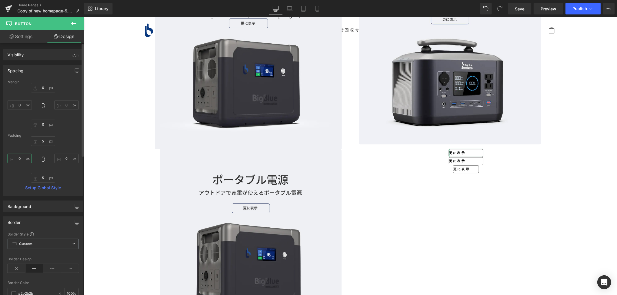
click at [20, 156] on input "0" at bounding box center [20, 159] width 24 height 10
type input "20"
click at [68, 158] on input "0" at bounding box center [66, 159] width 24 height 10
type input "20"
click at [68, 139] on div "5px 5 20 20 5px 5 20 20" at bounding box center [43, 160] width 71 height 46
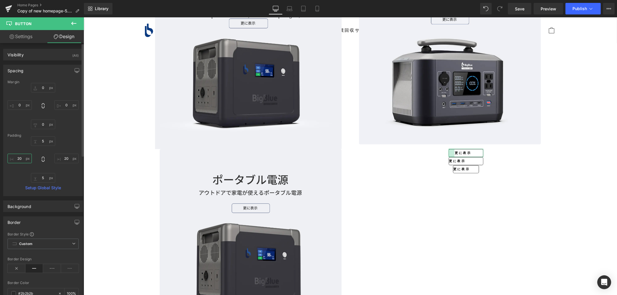
click at [21, 157] on input "20" at bounding box center [20, 159] width 24 height 10
type input "30"
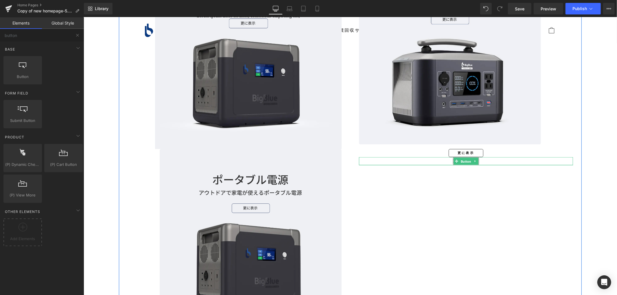
drag, startPoint x: 465, startPoint y: 157, endPoint x: 459, endPoint y: 156, distance: 5.9
click at [462, 154] on span "Button" at bounding box center [465, 153] width 13 height 7
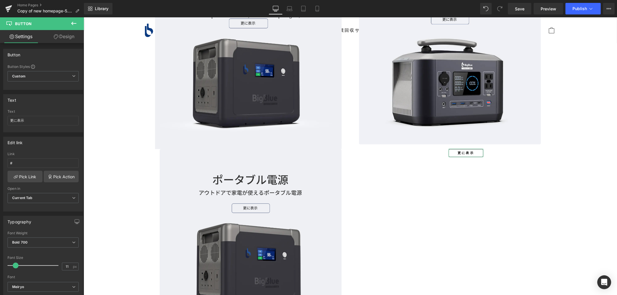
click at [64, 38] on link "Design" at bounding box center [64, 36] width 42 height 13
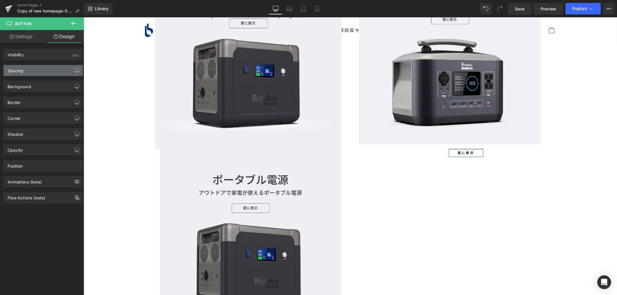
click at [34, 73] on div "Spacing" at bounding box center [42, 70] width 79 height 11
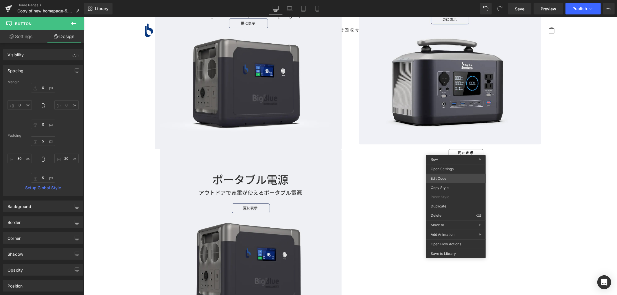
click at [444, 0] on div "Button You are previewing how the will restyle your page. You can not edit Elem…" at bounding box center [308, 0] width 617 height 0
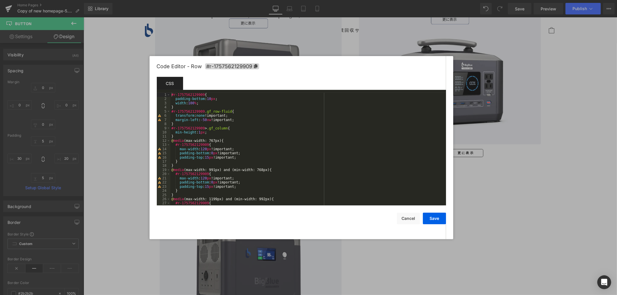
click at [565, 186] on div at bounding box center [308, 147] width 617 height 295
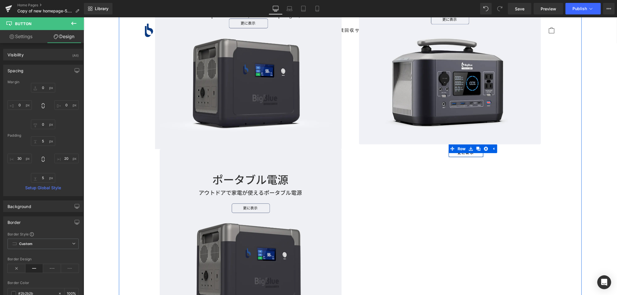
click at [462, 153] on div "更に表示 Button" at bounding box center [465, 153] width 35 height 8
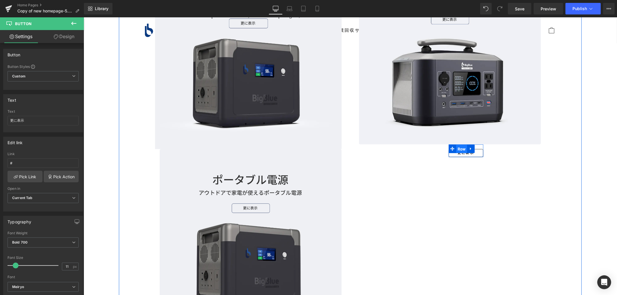
click at [460, 148] on span "Row" at bounding box center [461, 149] width 11 height 9
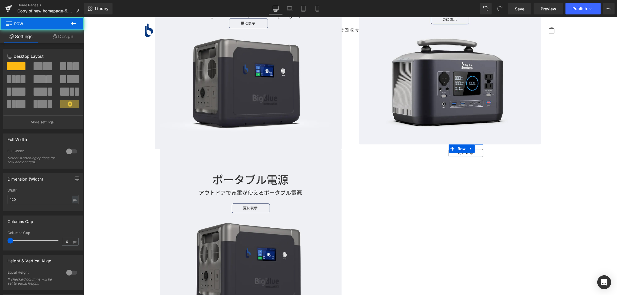
click at [66, 35] on link "Design" at bounding box center [63, 36] width 42 height 13
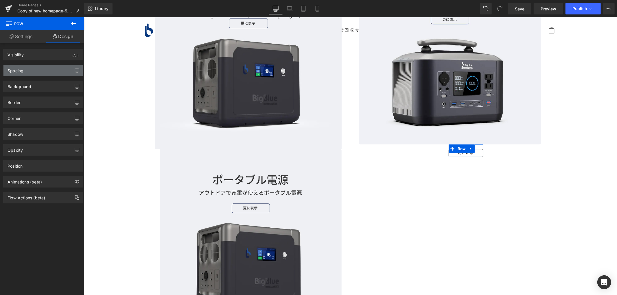
click at [37, 72] on div "Spacing" at bounding box center [42, 70] width 79 height 11
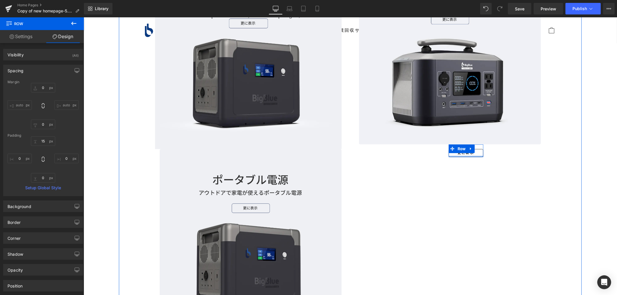
click at [454, 156] on div at bounding box center [465, 156] width 35 height 1
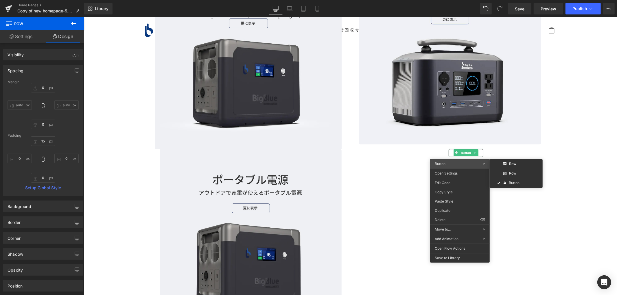
click at [458, 164] on span "Button" at bounding box center [459, 163] width 49 height 5
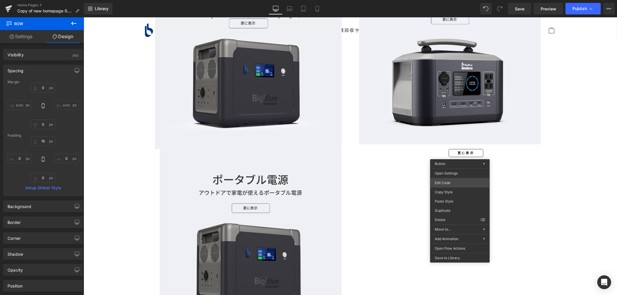
click at [452, 0] on div "Row You are previewing how the will restyle your page. You can not edit Element…" at bounding box center [308, 0] width 617 height 0
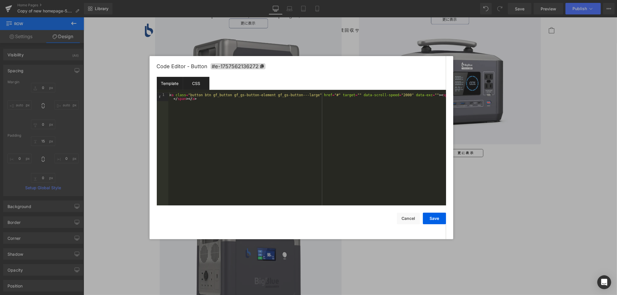
click at [198, 81] on div "CSS" at bounding box center [196, 83] width 26 height 13
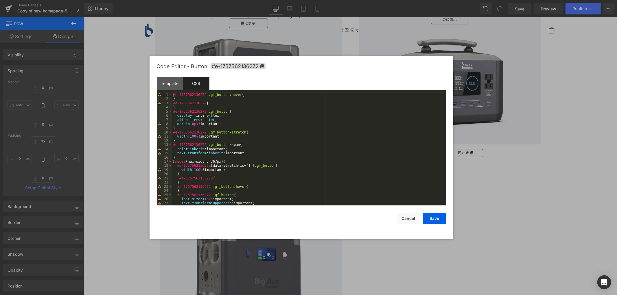
click at [233, 121] on div "#e-1757562136272 .gf_button :hover { } #e-1757562136272 { } #e-1757562136272 .g…" at bounding box center [308, 153] width 272 height 121
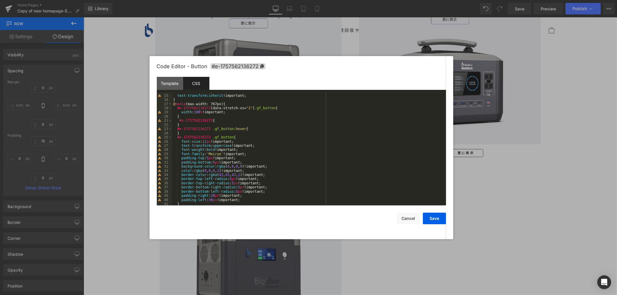
scroll to position [96, 0]
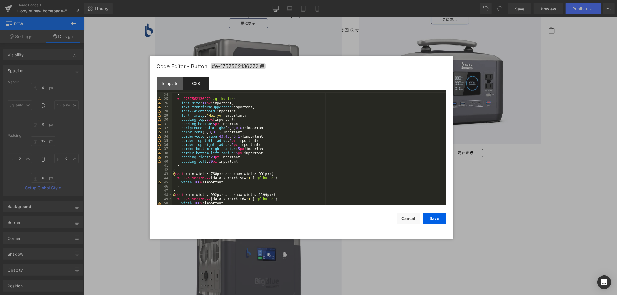
click at [247, 168] on div "} #e-1757562136272 .gf_button { font-size : 11 px !important; text-transform : …" at bounding box center [308, 153] width 272 height 121
click at [214, 158] on div "} #e-1757562136272 .gf_button { font-size : 11 px !important; text-transform : …" at bounding box center [308, 153] width 272 height 121
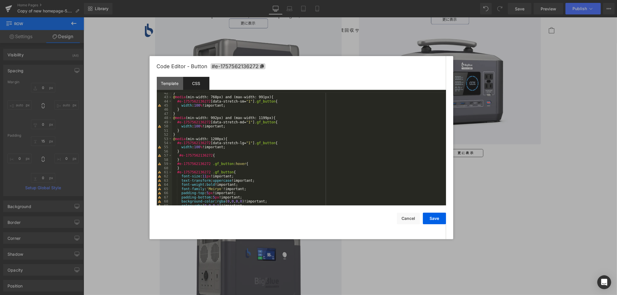
scroll to position [231, 0]
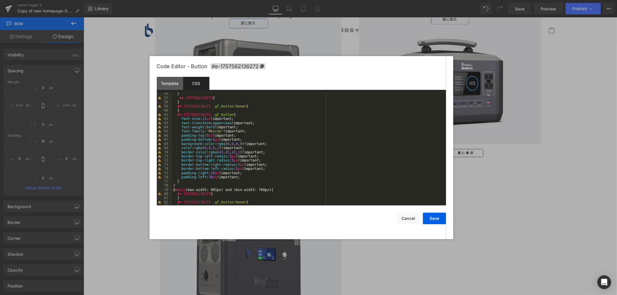
click at [211, 172] on div "} #e-1757562136272 { } #e-1757562136272 .gf_button :hover { } #e-1757562136272 …" at bounding box center [308, 152] width 272 height 121
click at [210, 172] on div "} #e-1757562136272 { } #e-1757562136272 .gf_button :hover { } #e-1757562136272 …" at bounding box center [308, 152] width 272 height 121
click at [211, 174] on div "} #e-1757562136272 { } #e-1757562136272 .gf_button :hover { } #e-1757562136272 …" at bounding box center [308, 152] width 272 height 121
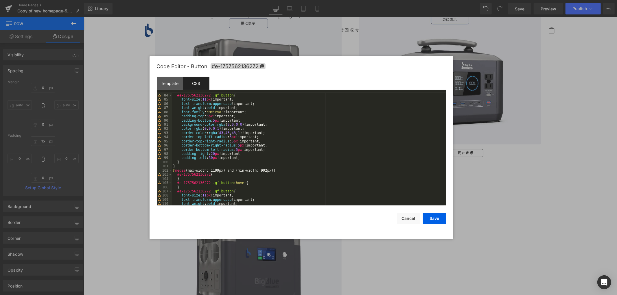
scroll to position [385, 0]
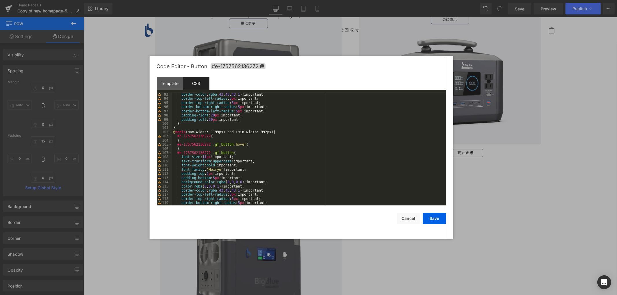
click at [211, 114] on div "border-color : rgba ( 43 , 43 , 43 , 1 )!important; border-top-left-radius : 5 …" at bounding box center [308, 153] width 272 height 121
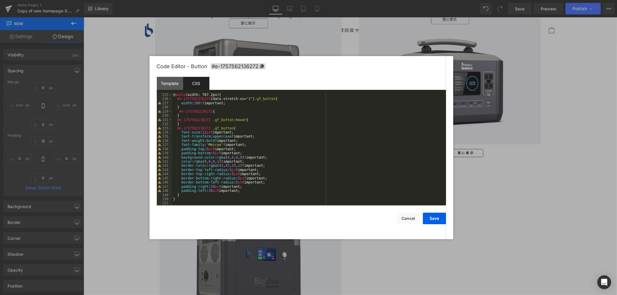
scroll to position [518, 0]
click at [211, 187] on div "@ media (width: 767.2px) { #e-1757562136272 [ data-stretch-xs = " 1 " ] .gf_but…" at bounding box center [308, 153] width 272 height 121
click at [437, 220] on button "Save" at bounding box center [434, 219] width 23 height 12
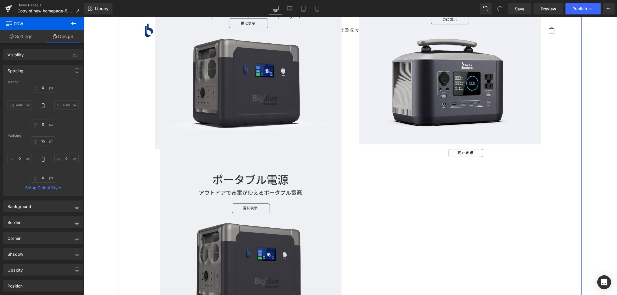
click at [462, 153] on div "更に表示 Button" at bounding box center [465, 153] width 35 height 8
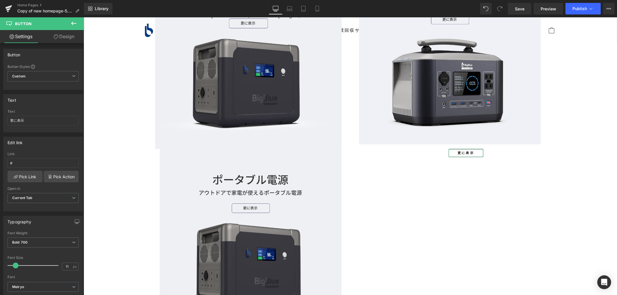
click at [70, 36] on link "Design" at bounding box center [64, 36] width 42 height 13
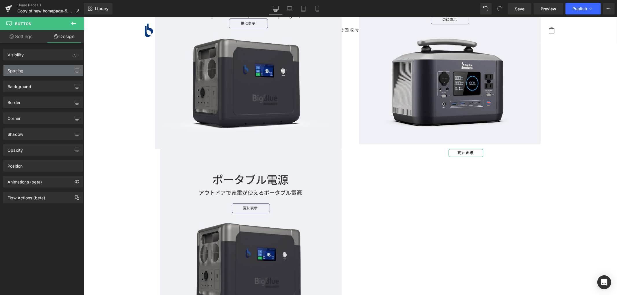
click at [29, 71] on div "Spacing" at bounding box center [42, 70] width 79 height 11
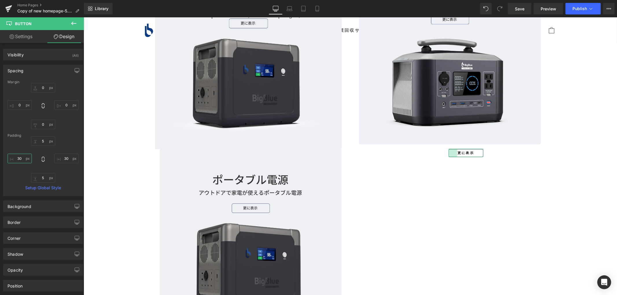
click at [23, 157] on input "30" at bounding box center [20, 159] width 24 height 10
type input "0"
click at [65, 159] on input "30" at bounding box center [66, 159] width 24 height 10
type input "0"
click at [509, 202] on div "Your heading text goes here Heading Lorem ipsum dolor sit amet, consectetur adi…" at bounding box center [350, 146] width 463 height 368
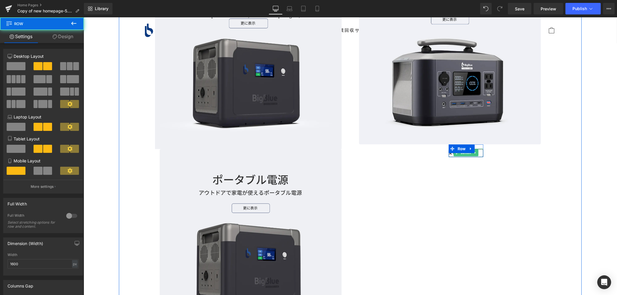
click at [467, 153] on span "Button" at bounding box center [465, 152] width 13 height 7
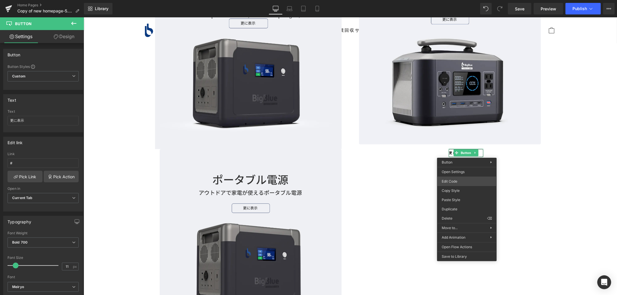
click at [458, 183] on body "Button You are previewing how the will restyle your page. You can not edit Elem…" at bounding box center [308, 147] width 617 height 295
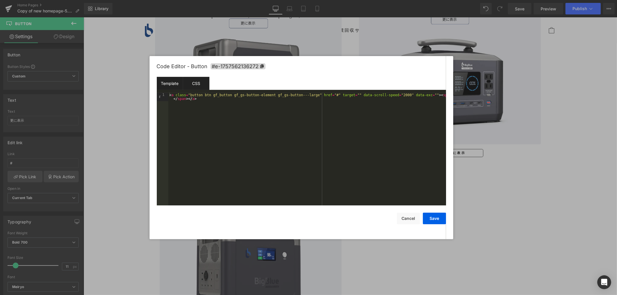
click at [197, 86] on div "CSS" at bounding box center [196, 83] width 26 height 13
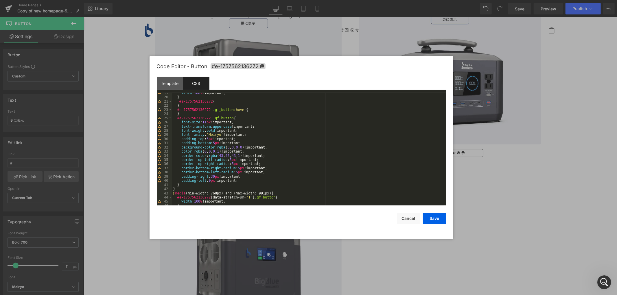
scroll to position [77, 0]
click at [209, 183] on div "width : 100 % !important; } #e-1757562136272 { } #e-1757562136272 .gf_button :h…" at bounding box center [308, 151] width 272 height 121
click at [211, 179] on div "width : 100 % !important; } #e-1757562136272 { } #e-1757562136272 .gf_button :h…" at bounding box center [308, 151] width 272 height 121
click at [211, 175] on div "width : 100 % !important; } #e-1757562136272 { } #e-1757562136272 .gf_button :h…" at bounding box center [308, 151] width 272 height 121
click at [210, 177] on div "width : 100 % !important; } #e-1757562136272 { } #e-1757562136272 .gf_button :h…" at bounding box center [308, 151] width 272 height 121
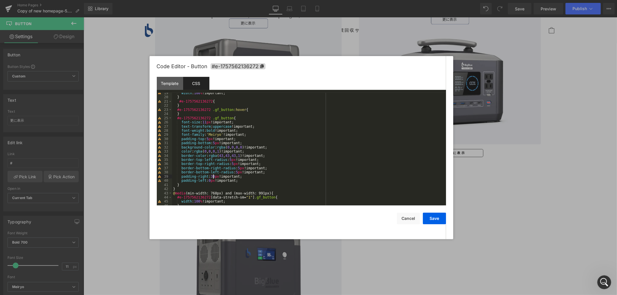
click at [213, 177] on div "width : 100 % !important; } #e-1757562136272 { } #e-1757562136272 .gf_button :h…" at bounding box center [308, 151] width 272 height 121
click at [432, 216] on button "Save" at bounding box center [434, 219] width 23 height 12
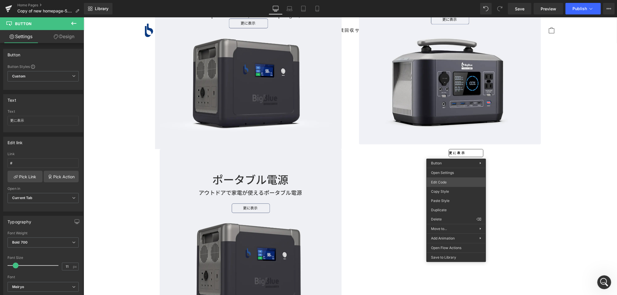
click at [446, 0] on div "Button You are previewing how the will restyle your page. You can not edit Elem…" at bounding box center [308, 0] width 617 height 0
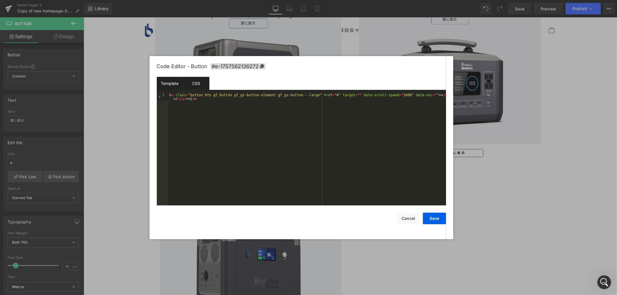
click at [200, 81] on div "CSS" at bounding box center [196, 83] width 26 height 13
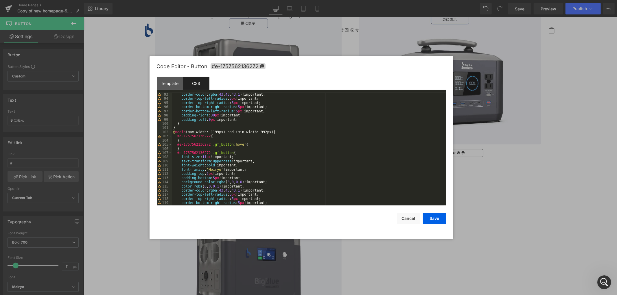
scroll to position [385, 0]
click at [211, 115] on div "border-color : rgba ( 43 , 43 , 43 , 1 )!important; border-top-left-radius : 5 …" at bounding box center [308, 153] width 272 height 121
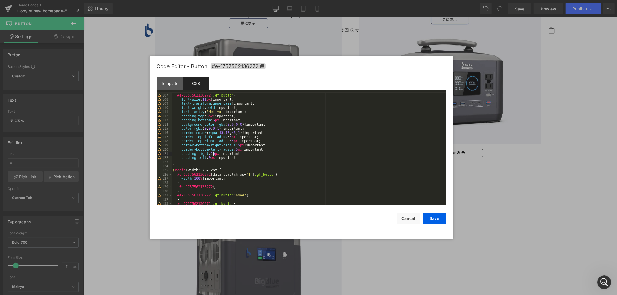
click at [212, 152] on div "} #e-1757562136272 .gf_button { font-size : 11 px !important; text-transform : …" at bounding box center [308, 149] width 272 height 121
click at [210, 152] on div "} #e-1757562136272 .gf_button { font-size : 11 px !important; text-transform : …" at bounding box center [308, 149] width 272 height 121
click at [212, 154] on div "} #e-1757562136272 .gf_button { font-size : 11 px !important; text-transform : …" at bounding box center [308, 149] width 272 height 121
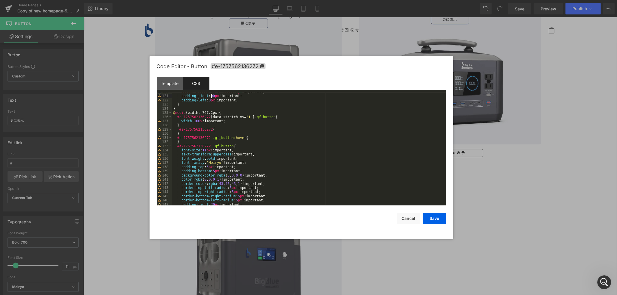
scroll to position [518, 0]
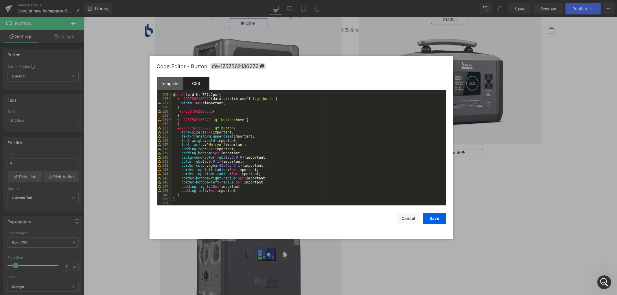
click at [211, 187] on div "@ media (width: 767.2px) { #e-1757562136272 [ data-stretch-xs = " 1 " ] .gf_but…" at bounding box center [308, 153] width 272 height 121
click at [428, 216] on button "Save" at bounding box center [434, 219] width 23 height 12
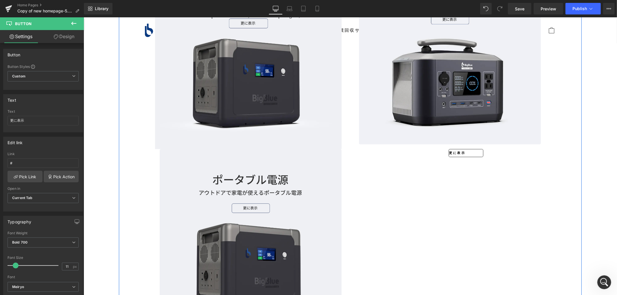
click at [458, 152] on span "Row" at bounding box center [461, 148] width 9 height 7
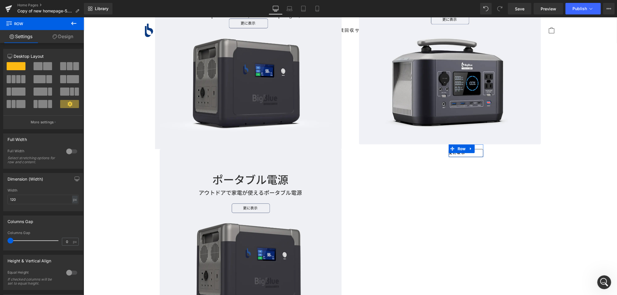
click at [62, 36] on link "Design" at bounding box center [63, 36] width 42 height 13
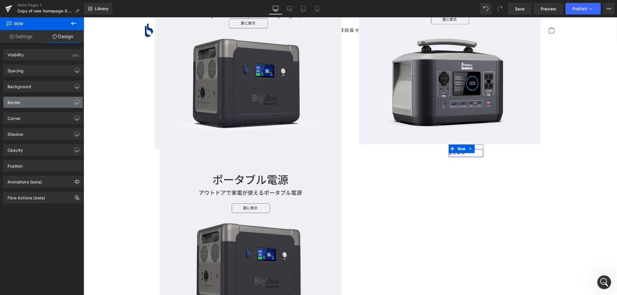
type input "0"
type input "15"
type input "0"
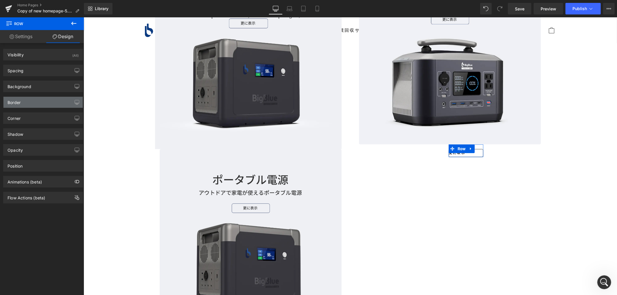
type input "0"
click at [27, 70] on div "Spacing" at bounding box center [42, 70] width 79 height 11
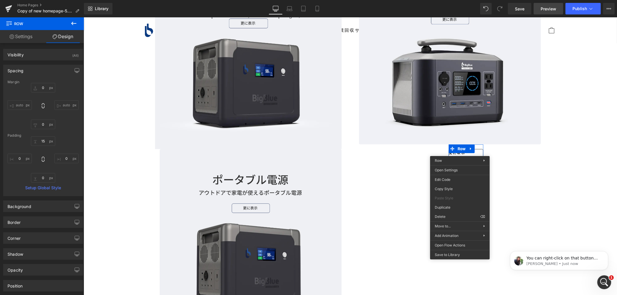
scroll to position [0, 0]
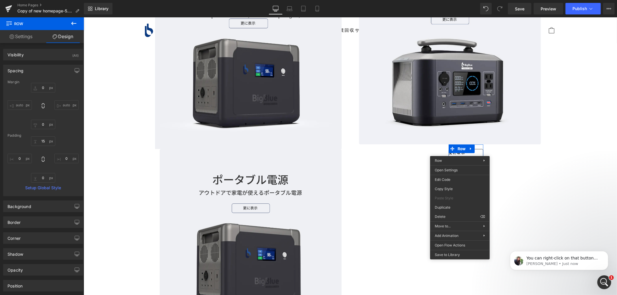
click at [510, 152] on div "Image 更に表示 Button Row" at bounding box center [465, 59] width 231 height 194
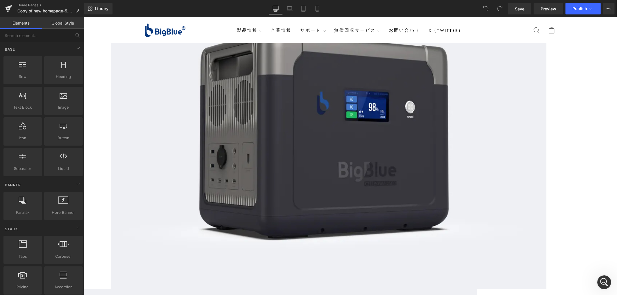
scroll to position [450, 0]
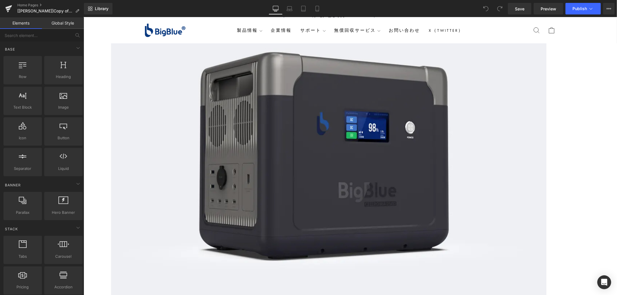
scroll to position [386, 0]
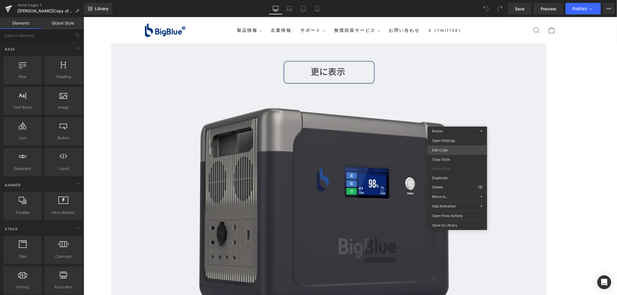
click at [447, 0] on div "You are previewing how the will restyle your page. You can not edit Elements in…" at bounding box center [308, 0] width 617 height 0
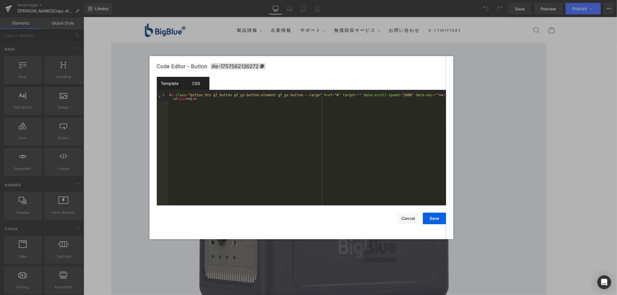
click at [196, 83] on div "CSS" at bounding box center [196, 83] width 26 height 13
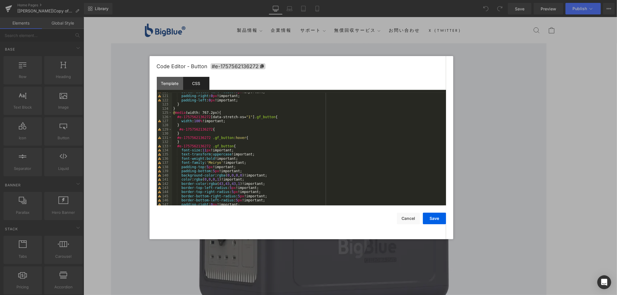
scroll to position [518, 0]
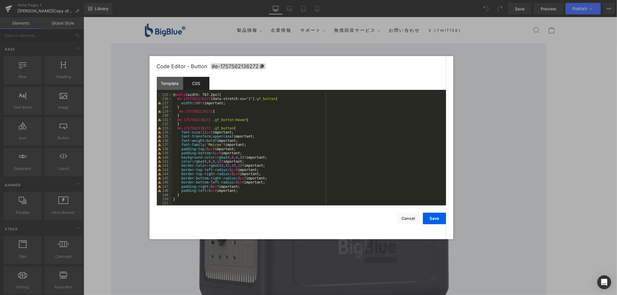
click at [211, 186] on div "@ media (width: 767.2px) { #e-1757562136272 [ data-stretch-xs = " 1 " ] .gf_but…" at bounding box center [308, 153] width 272 height 121
click at [210, 190] on div "@ media (width: 767.2px) { #e-1757562136272 [ data-stretch-xs = " 1 " ] .gf_but…" at bounding box center [308, 153] width 272 height 121
click at [439, 221] on button "Save" at bounding box center [434, 219] width 23 height 12
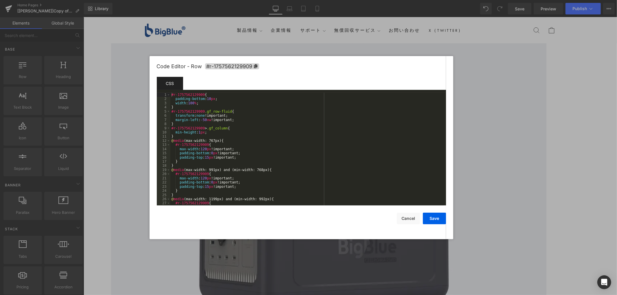
click at [451, 0] on div "You are previewing how the will restyle your page. You can not edit Elements in…" at bounding box center [308, 0] width 617 height 0
click at [571, 138] on div at bounding box center [308, 147] width 617 height 295
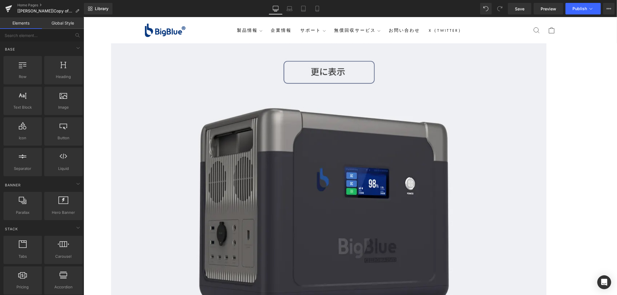
click at [83, 17] on span "Row" at bounding box center [83, 17] width 0 height 0
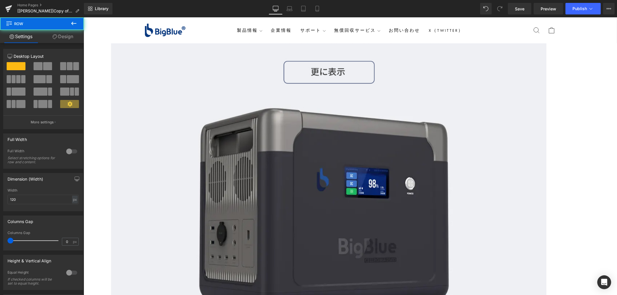
click at [83, 17] on link at bounding box center [83, 17] width 0 height 0
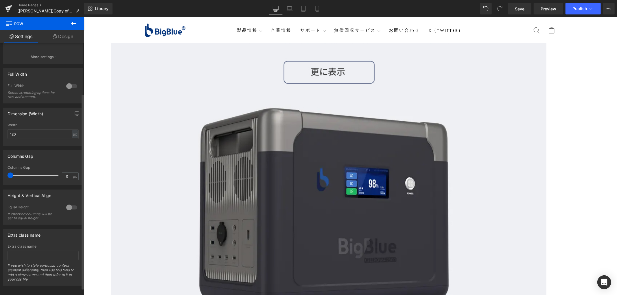
scroll to position [73, 0]
click at [83, 17] on link "Button" at bounding box center [83, 17] width 0 height 0
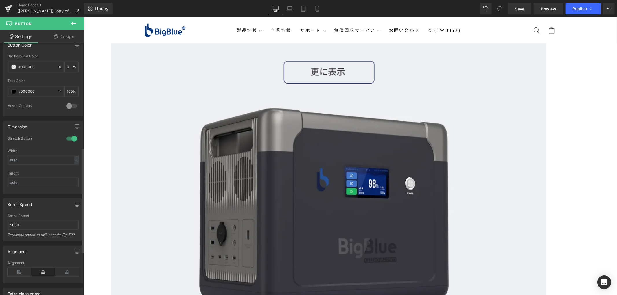
scroll to position [289, 0]
click at [72, 135] on div at bounding box center [72, 136] width 14 height 9
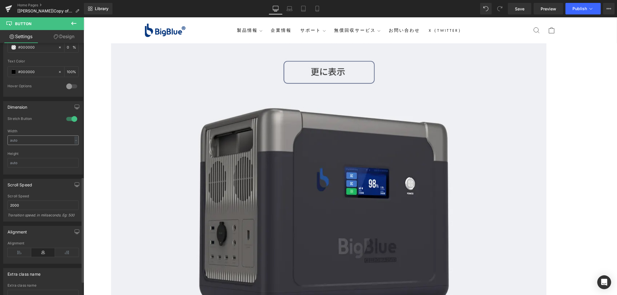
scroll to position [321, 0]
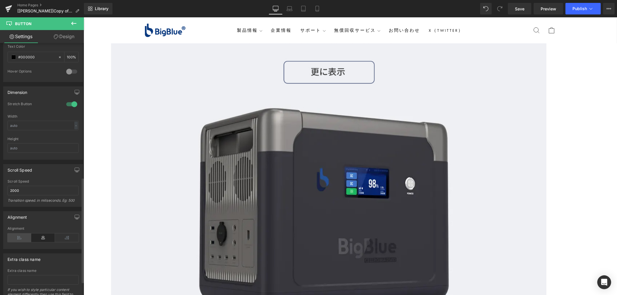
click at [21, 238] on icon at bounding box center [20, 238] width 24 height 9
click at [37, 239] on icon at bounding box center [43, 238] width 24 height 9
click at [60, 36] on link "Design" at bounding box center [64, 36] width 42 height 13
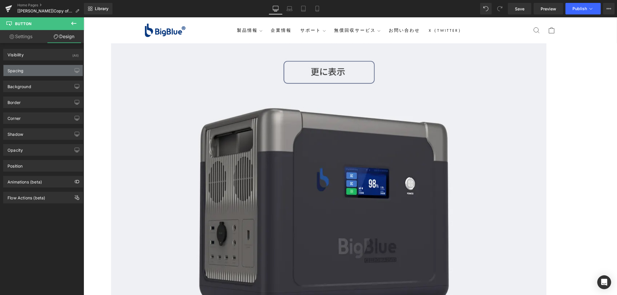
click at [27, 73] on div "Spacing" at bounding box center [42, 70] width 79 height 11
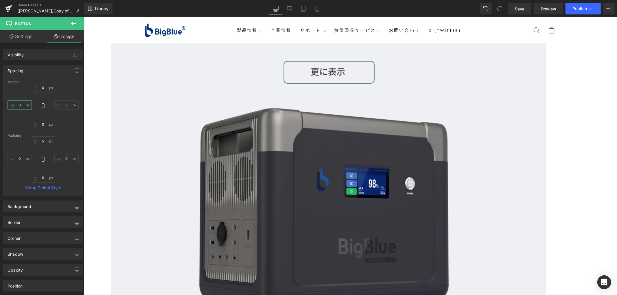
click at [23, 103] on input "0" at bounding box center [20, 105] width 24 height 10
type input "0"
click at [65, 106] on input "0" at bounding box center [66, 105] width 24 height 10
click at [67, 106] on input "0" at bounding box center [66, 105] width 24 height 10
type input "0"
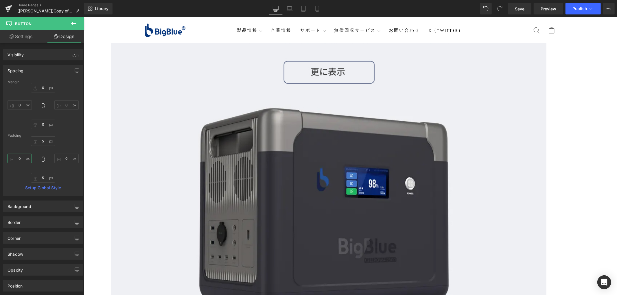
click at [21, 158] on input "0" at bounding box center [20, 159] width 24 height 10
type input "0"
click at [65, 158] on input "0" at bounding box center [66, 159] width 24 height 10
type input "0"
click at [21, 160] on input "0" at bounding box center [20, 159] width 24 height 10
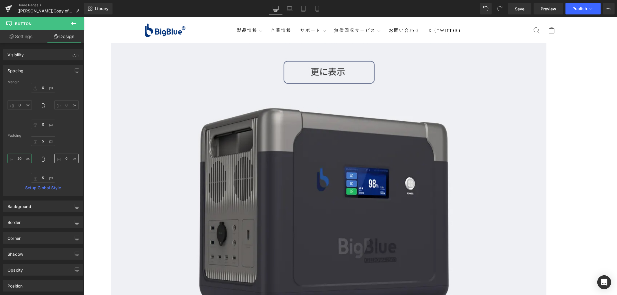
type input "20"
click at [67, 158] on input "0" at bounding box center [66, 159] width 24 height 10
type input "2"
click at [22, 158] on input "20" at bounding box center [20, 159] width 24 height 10
type input "0"
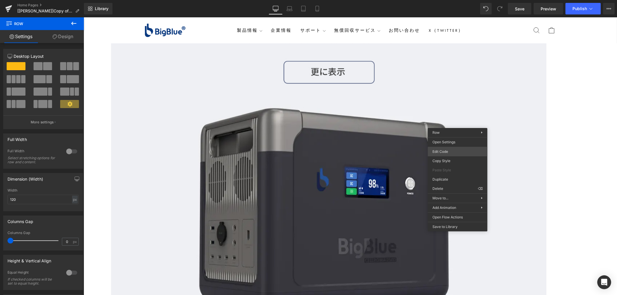
click at [450, 0] on div "Button You are previewing how the will restyle your page. You can not edit Elem…" at bounding box center [308, 0] width 617 height 0
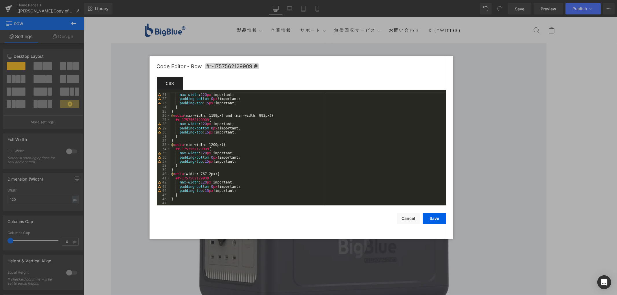
scroll to position [83, 0]
drag, startPoint x: 528, startPoint y: 142, endPoint x: 425, endPoint y: 122, distance: 104.7
click at [528, 142] on div at bounding box center [308, 147] width 617 height 295
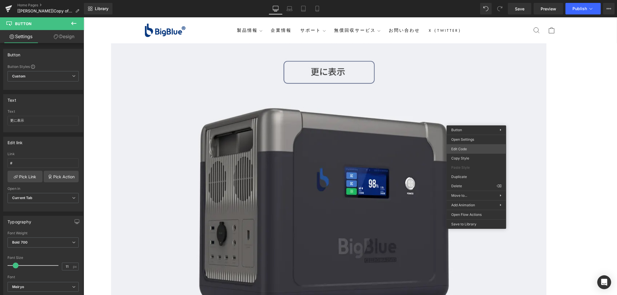
click at [470, 148] on body "Button You are previewing how the will restyle your page. You can not edit Elem…" at bounding box center [308, 147] width 617 height 295
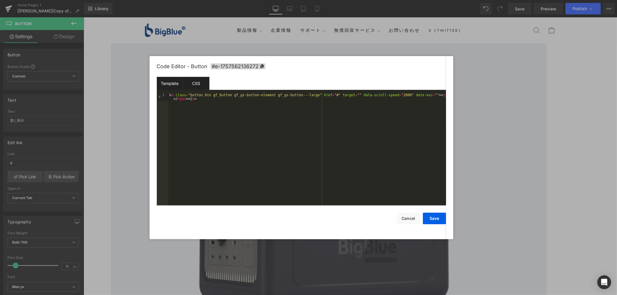
click at [198, 83] on div "CSS" at bounding box center [196, 83] width 26 height 13
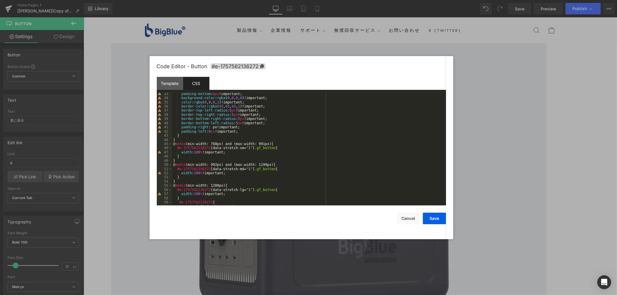
scroll to position [134, 0]
click at [212, 126] on div "padding-bottom : 5 px !important; background-color : rgba ( 0 , 0 , 0 , 0 )!imp…" at bounding box center [308, 152] width 272 height 121
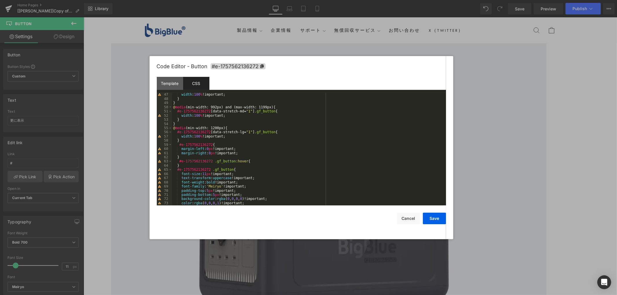
scroll to position [250, 0]
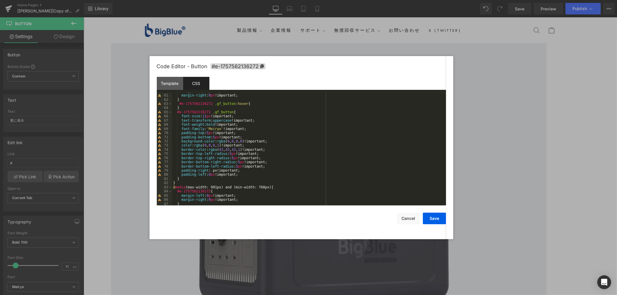
click at [209, 171] on div "margin-left : 0 px !important; margin-right : 0 px !important; } #e-17575621362…" at bounding box center [308, 149] width 272 height 121
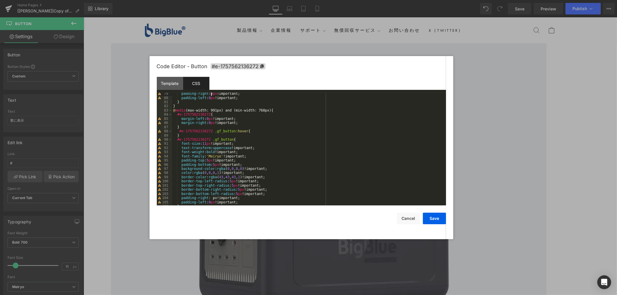
scroll to position [385, 0]
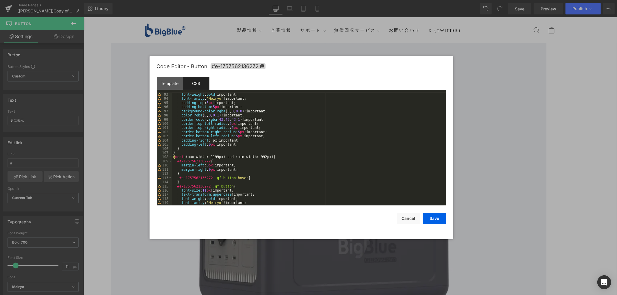
click at [209, 141] on div "font-weight : bold !important; font-family : ' Meiryo ' !important; padding-top…" at bounding box center [308, 153] width 272 height 121
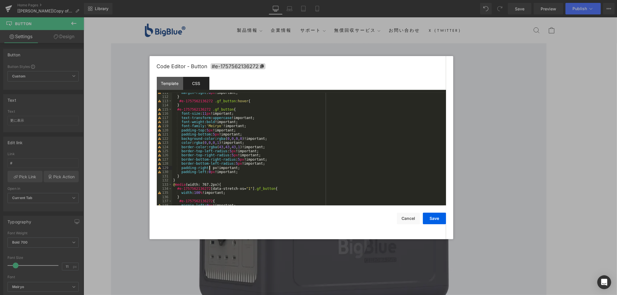
click at [209, 169] on div "margin-right : 0 px !important; } #e-1757562136272 .gf_button :hover { } #e-175…" at bounding box center [308, 151] width 272 height 121
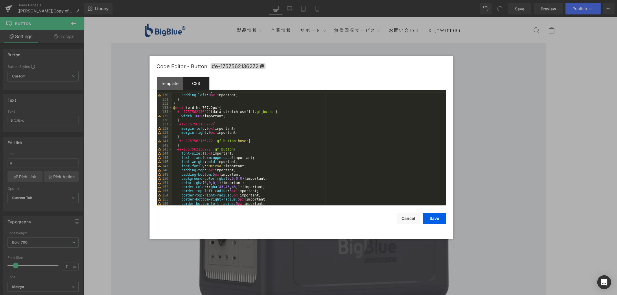
scroll to position [558, 0]
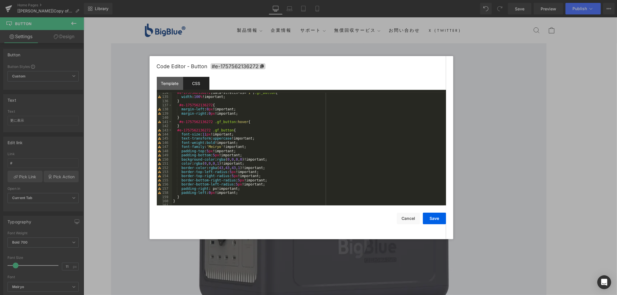
click at [207, 189] on div "#e-1757562136272 [ data-stretch-xs = " 1 " ] .gf_button { width : 100 % !import…" at bounding box center [308, 151] width 272 height 121
click at [209, 190] on div "#e-1757562136272 [ data-stretch-xs = " 1 " ] .gf_button { width : 100 % !import…" at bounding box center [308, 151] width 272 height 121
click at [436, 217] on button "Save" at bounding box center [434, 219] width 23 height 12
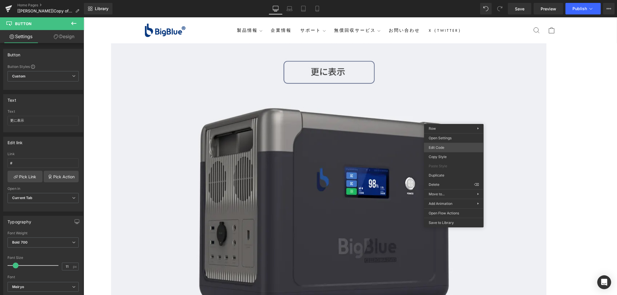
click at [452, 0] on div "Button You are previewing how the will restyle your page. You can not edit Elem…" at bounding box center [308, 0] width 617 height 0
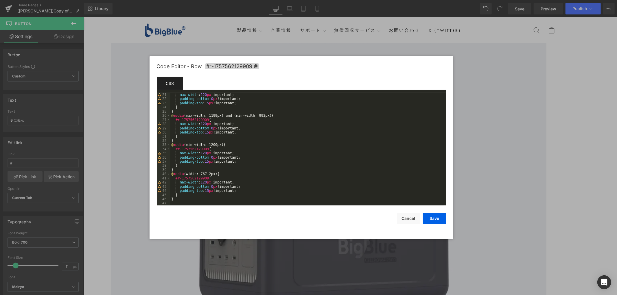
scroll to position [83, 0]
click at [526, 122] on div at bounding box center [308, 147] width 617 height 295
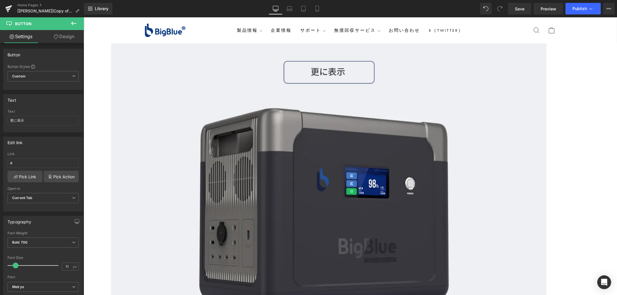
click at [83, 17] on icon at bounding box center [83, 17] width 0 height 0
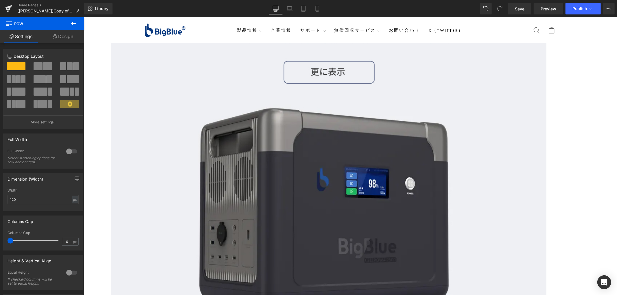
click at [83, 17] on link "Button" at bounding box center [83, 17] width 0 height 0
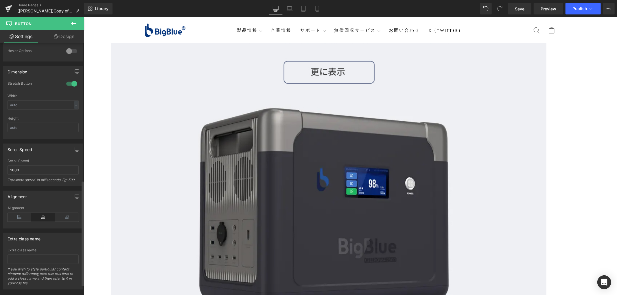
scroll to position [353, 0]
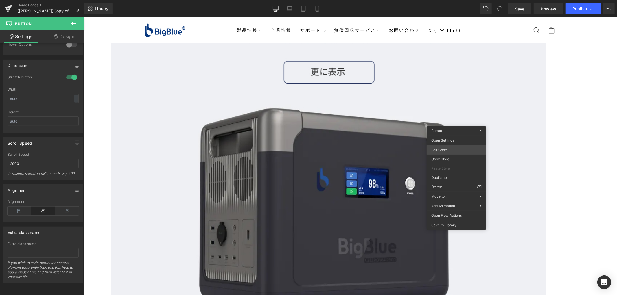
click at [449, 0] on div "Button You are previewing how the will restyle your page. You can not edit Elem…" at bounding box center [308, 0] width 617 height 0
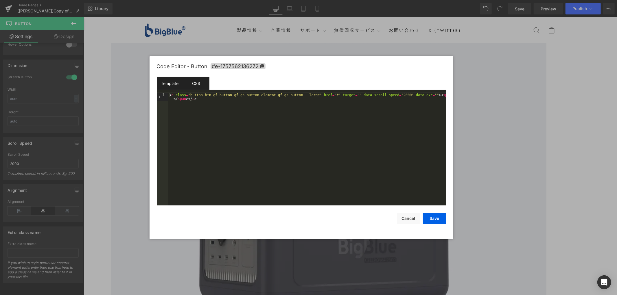
click at [203, 84] on div "CSS" at bounding box center [196, 83] width 26 height 13
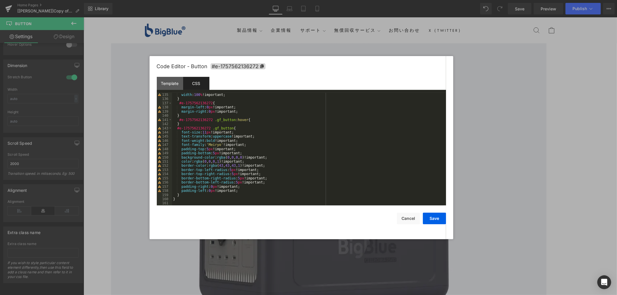
scroll to position [560, 0]
click at [438, 148] on div "width : 100 % !important; } #e-1757562136272 { margin-left : 0 px !important; m…" at bounding box center [308, 153] width 272 height 121
click at [478, 130] on div at bounding box center [308, 147] width 617 height 295
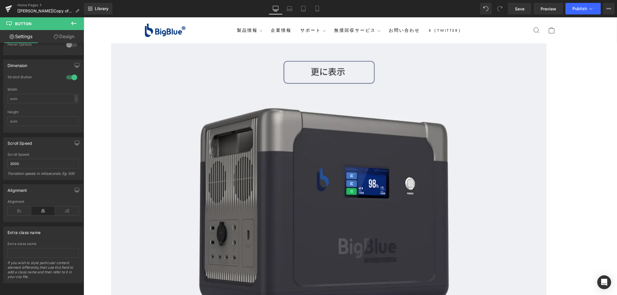
click at [70, 21] on icon at bounding box center [73, 23] width 7 height 7
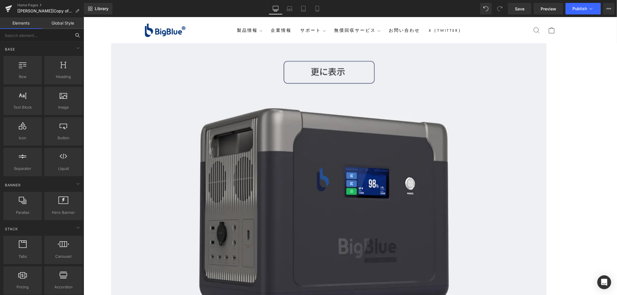
click at [29, 38] on input "text" at bounding box center [35, 35] width 71 height 13
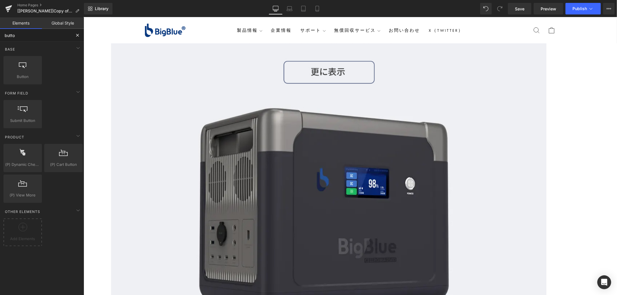
type input "button"
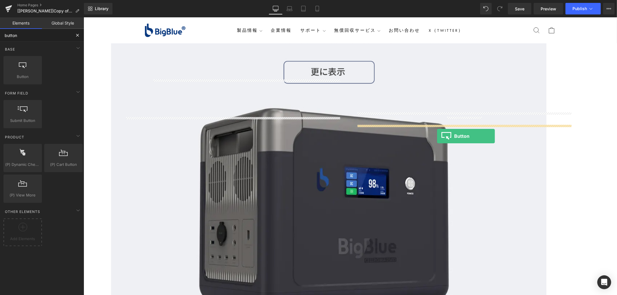
drag, startPoint x: 113, startPoint y: 85, endPoint x: 437, endPoint y: 136, distance: 327.6
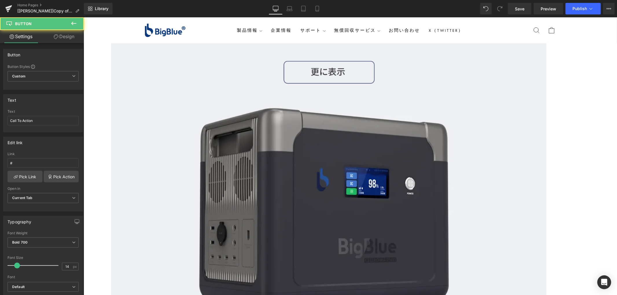
click at [83, 17] on span "Button" at bounding box center [83, 17] width 0 height 0
click at [41, 123] on input "更に表示" at bounding box center [43, 121] width 71 height 10
click at [83, 17] on span "Button" at bounding box center [83, 17] width 0 height 0
click at [39, 120] on input "Call To Action" at bounding box center [43, 121] width 71 height 10
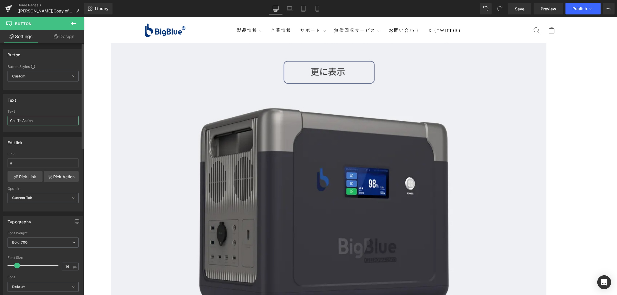
paste input "更に表示"
type input "更に表示"
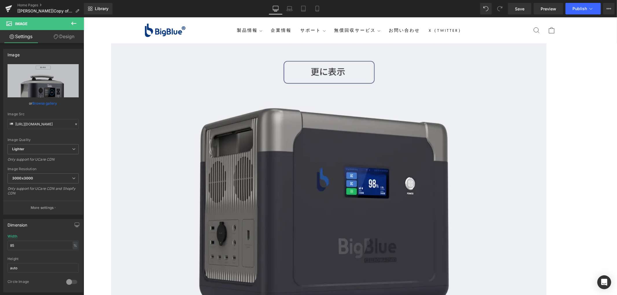
click at [83, 17] on span "Button" at bounding box center [83, 17] width 0 height 0
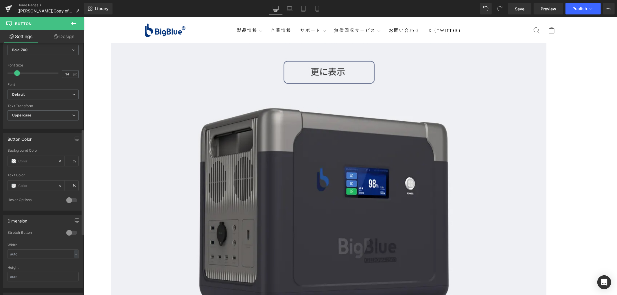
scroll to position [289, 0]
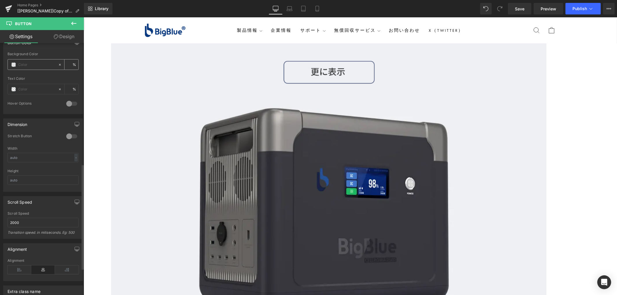
click at [14, 62] on div at bounding box center [33, 65] width 50 height 10
click at [15, 63] on span at bounding box center [13, 64] width 5 height 5
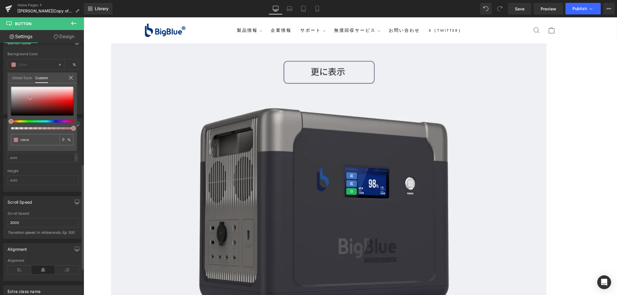
click at [30, 97] on div at bounding box center [42, 101] width 62 height 29
type input "#ba7c7c"
type input "100"
type input "#ba7c7c"
type input "100"
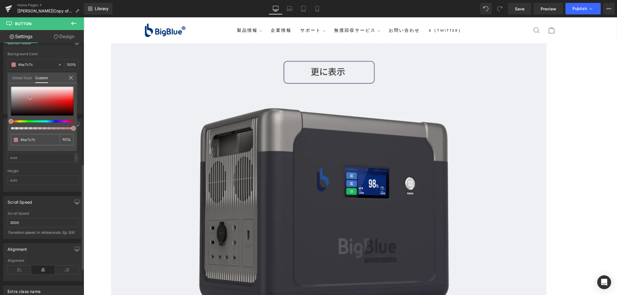
type input "#771616"
click at [54, 107] on div at bounding box center [42, 101] width 62 height 29
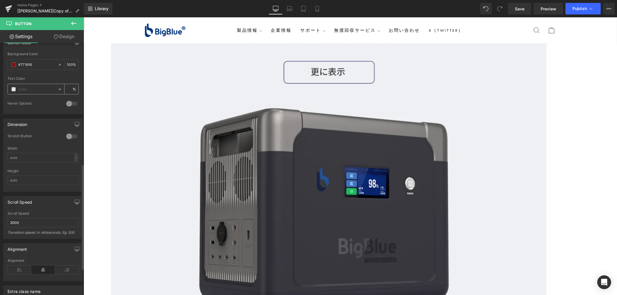
click at [13, 91] on span at bounding box center [13, 89] width 5 height 5
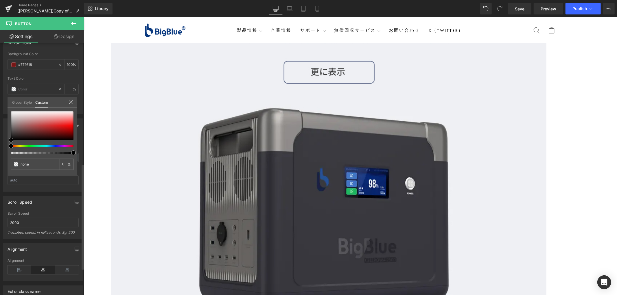
type input "#3f3535"
type input "100"
type input "#3f3535"
type input "100"
click at [16, 133] on div at bounding box center [42, 125] width 62 height 29
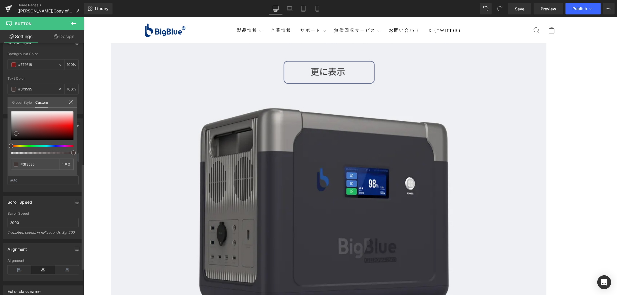
drag, startPoint x: 16, startPoint y: 135, endPoint x: 22, endPoint y: 137, distance: 6.2
click at [16, 135] on span at bounding box center [16, 133] width 5 height 5
type input "#423737"
click at [24, 137] on div at bounding box center [42, 125] width 62 height 29
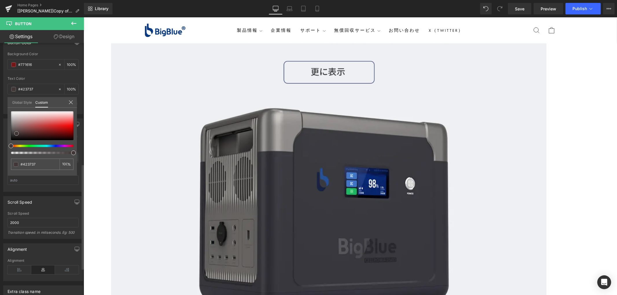
type input "#1b1212"
click at [34, 139] on div at bounding box center [42, 125] width 62 height 29
type input "#0e0606"
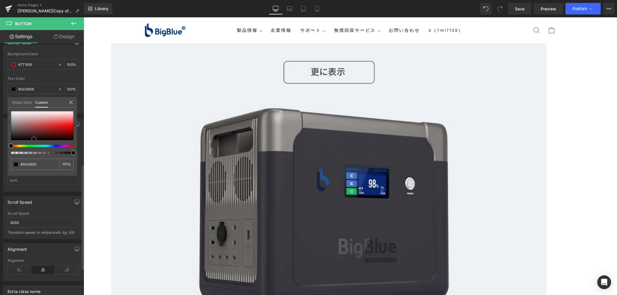
click at [21, 140] on div at bounding box center [42, 125] width 62 height 29
type input "#000000"
type input "#0b0909"
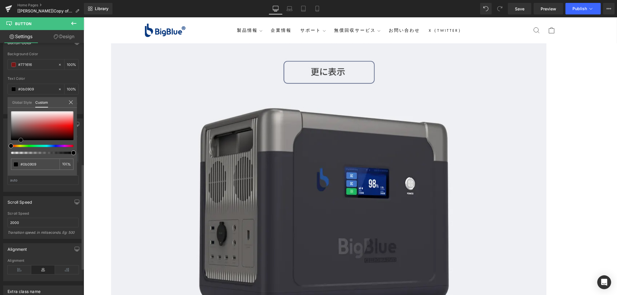
click at [16, 139] on div at bounding box center [42, 125] width 62 height 29
click at [14, 138] on span at bounding box center [16, 139] width 5 height 5
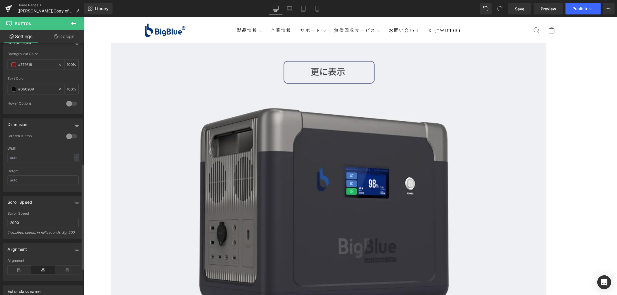
click at [83, 17] on span "Button" at bounding box center [83, 17] width 0 height 0
click at [28, 65] on input "#771616" at bounding box center [36, 65] width 37 height 6
click at [15, 65] on span at bounding box center [13, 64] width 5 height 5
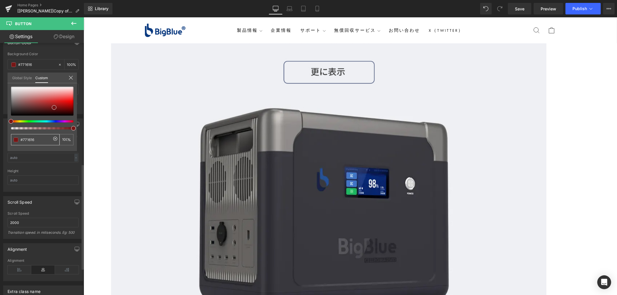
click at [56, 137] on icon at bounding box center [55, 139] width 5 height 5
type input "none"
type input "0"
type input "none"
type input "0"
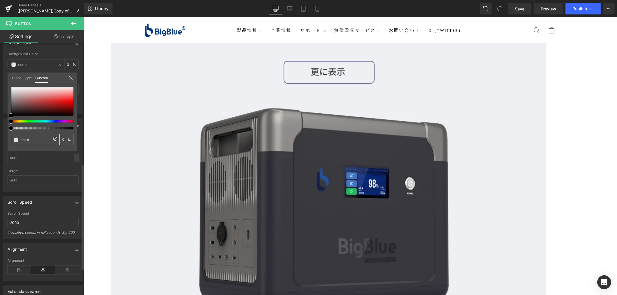
click at [15, 140] on span at bounding box center [16, 140] width 5 height 5
type input "#f1eeee"
type input "100"
type input "#f1eeee"
type input "100"
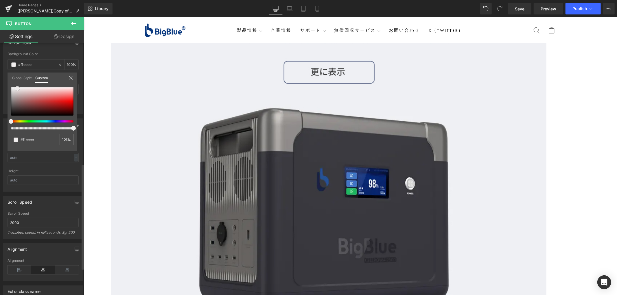
click at [17, 88] on div at bounding box center [42, 101] width 62 height 29
type input "#edecec"
click at [12, 89] on div at bounding box center [42, 101] width 62 height 29
type input "#d7d4d4"
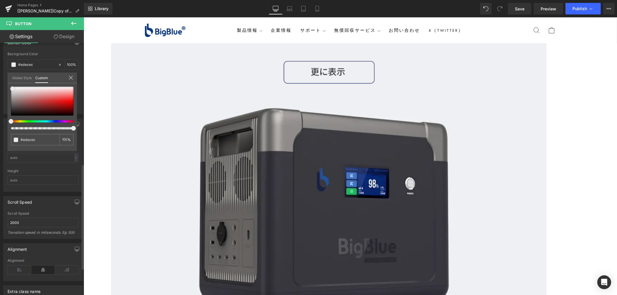
type input "#d7d4d4"
click at [13, 91] on div at bounding box center [42, 101] width 62 height 29
click at [14, 91] on span at bounding box center [13, 91] width 5 height 5
type input "#d8d4d4"
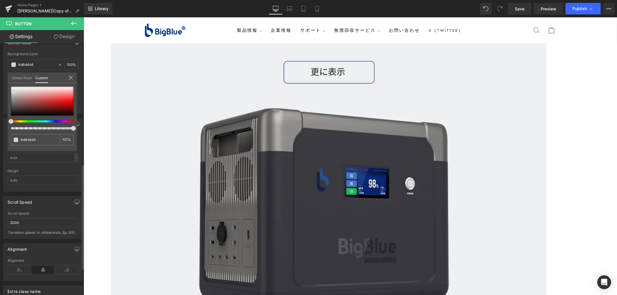
type input "#d8d5d4"
type input "#d4d7d8"
type input "#d8d4d8"
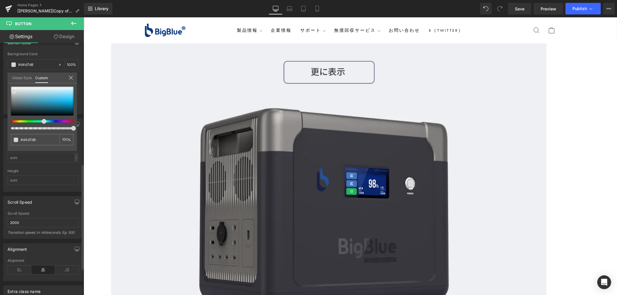
type input "#d8d4d8"
type input "#d8d4d4"
type input "#d8d4d5"
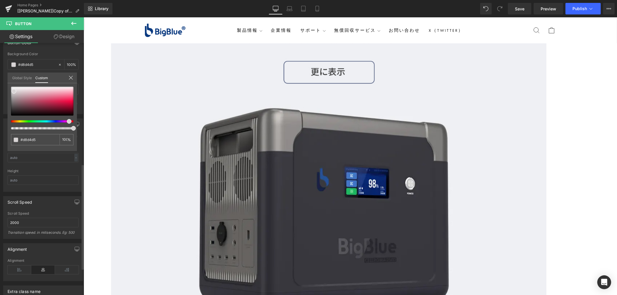
type input "#d4d8d5"
type input "#d8d7d4"
type input "#d8d4d4"
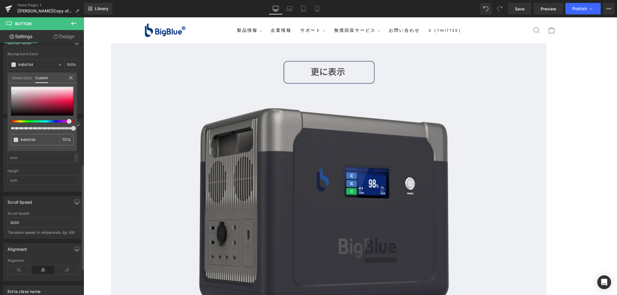
type input "#d8d4d4"
drag, startPoint x: 12, startPoint y: 122, endPoint x: 1, endPoint y: 126, distance: 11.4
click at [1, 114] on div "Button Color rgba(216, 212, 212, 1) Background Color #d8d4d4 100 % rgba(11, 9, …" at bounding box center [43, 73] width 86 height 82
type input "96"
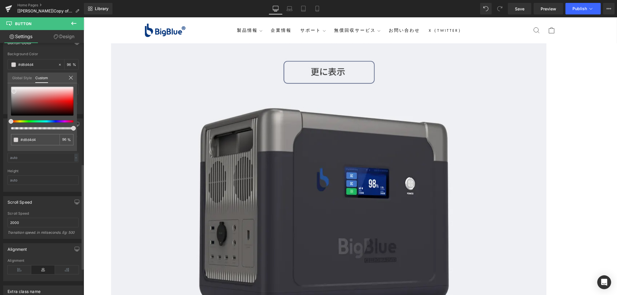
type input "63"
type input "39"
type input "27"
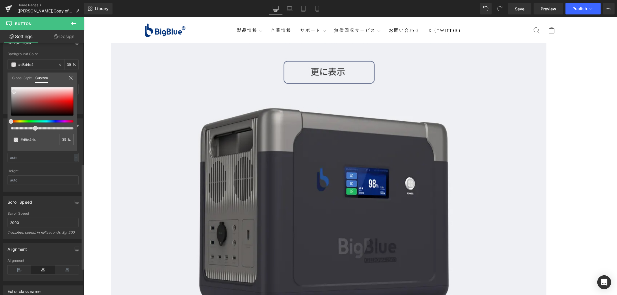
type input "27"
type input "13"
type input "3"
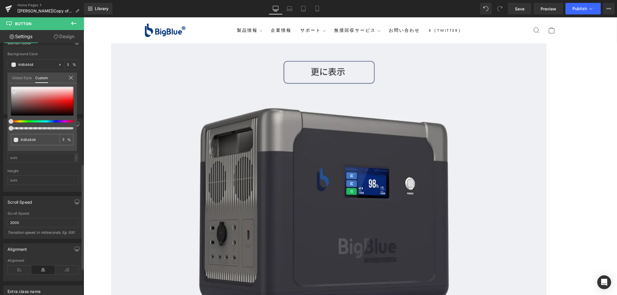
type input "0"
type input "17"
type input "60"
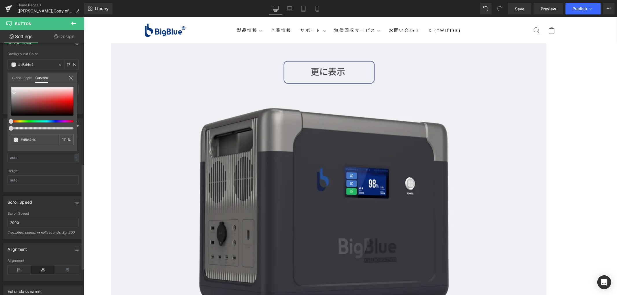
type input "60"
type input "63"
type input "100"
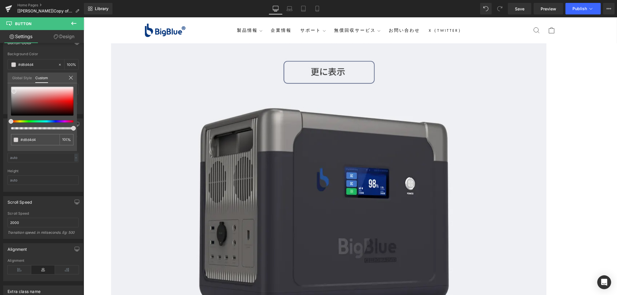
type input "95"
type input "19"
type input "0"
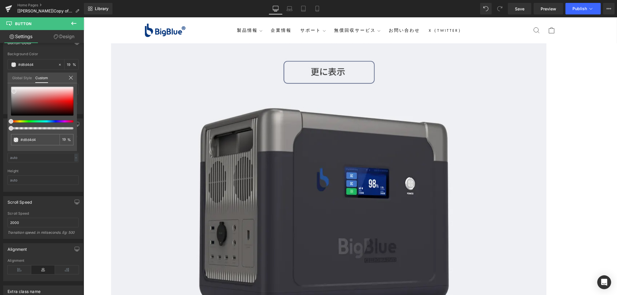
type input "0"
drag, startPoint x: 71, startPoint y: 128, endPoint x: -5, endPoint y: 123, distance: 77.2
click at [0, 123] on html "Button You are previewing how the will restyle your page. You can not edit Elem…" at bounding box center [308, 147] width 617 height 295
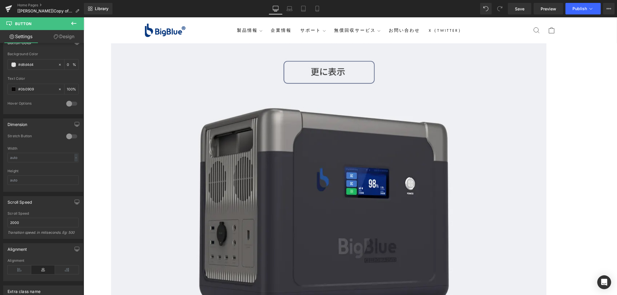
click at [65, 38] on link "Design" at bounding box center [64, 36] width 42 height 13
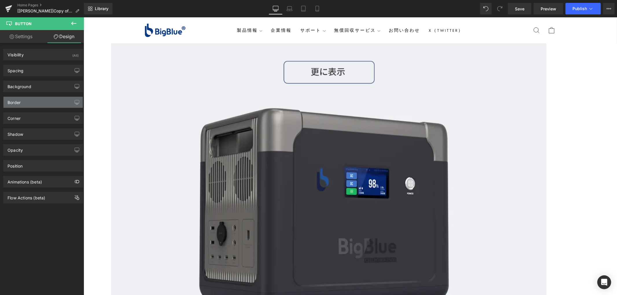
click at [36, 104] on div "Border" at bounding box center [42, 102] width 79 height 11
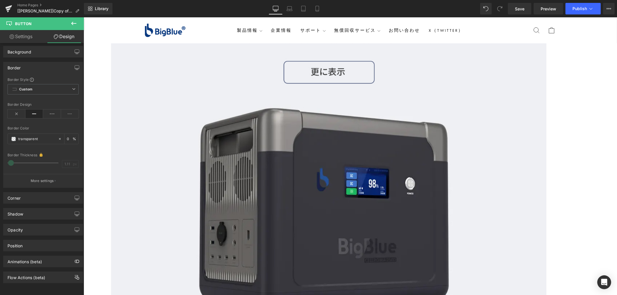
scroll to position [40, 0]
click at [46, 194] on div "Corner" at bounding box center [42, 198] width 79 height 11
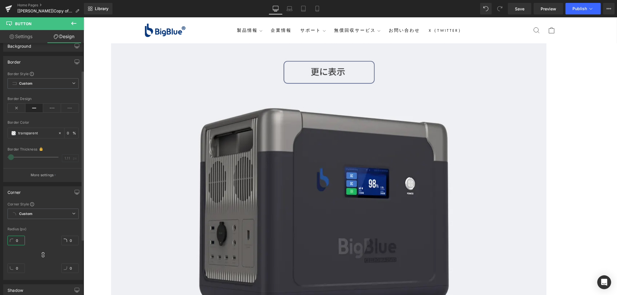
click at [21, 241] on input "0" at bounding box center [16, 241] width 17 height 10
type input "5"
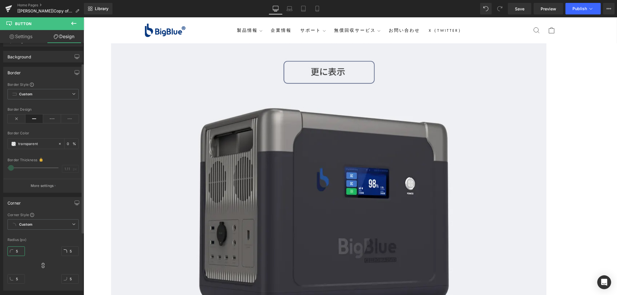
scroll to position [26, 0]
type input "5"
click at [31, 144] on input "transparent" at bounding box center [36, 147] width 37 height 6
click at [11, 148] on span at bounding box center [13, 147] width 5 height 5
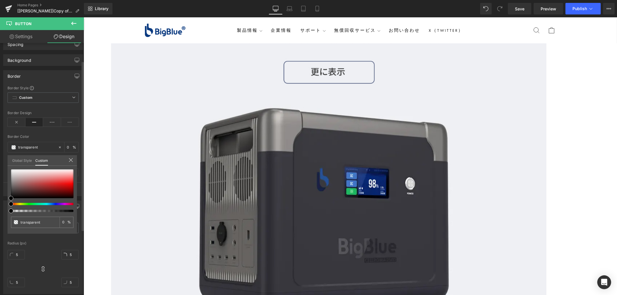
type input "#000000"
type input "99"
type input "#000000"
type input "99"
click at [71, 210] on div at bounding box center [40, 211] width 62 height 2
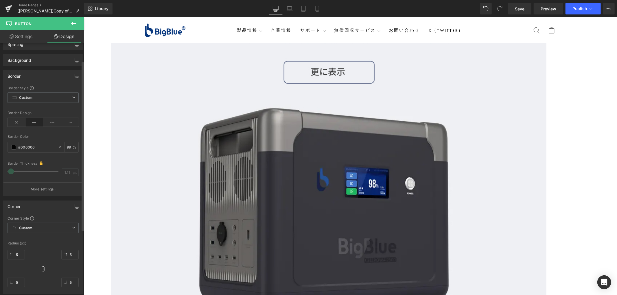
click at [83, 17] on link at bounding box center [83, 17] width 0 height 0
click at [83, 17] on icon at bounding box center [83, 17] width 0 height 0
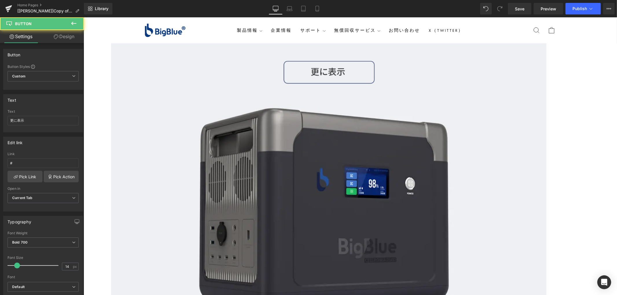
click at [83, 17] on span at bounding box center [83, 17] width 0 height 0
click at [70, 37] on link "Design" at bounding box center [64, 36] width 42 height 13
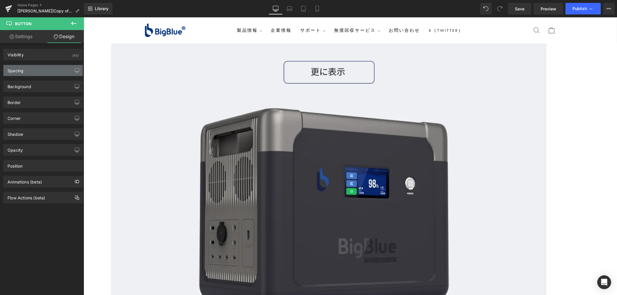
click at [32, 69] on div "Spacing" at bounding box center [42, 70] width 79 height 11
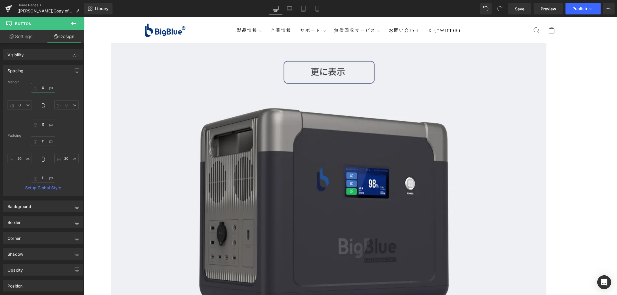
click at [46, 87] on input "0" at bounding box center [43, 88] width 24 height 10
type input "15"
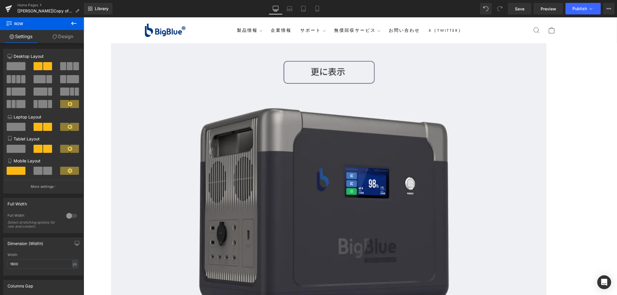
click at [83, 17] on span "Button" at bounding box center [83, 17] width 0 height 0
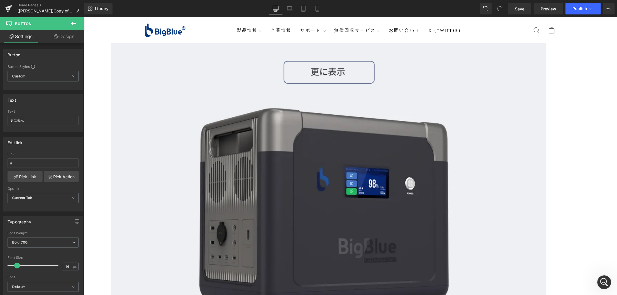
scroll to position [0, 0]
click at [524, 8] on span "Save" at bounding box center [520, 9] width 10 height 6
click at [83, 17] on span "Button" at bounding box center [83, 17] width 0 height 0
click at [68, 38] on link "Design" at bounding box center [64, 36] width 42 height 13
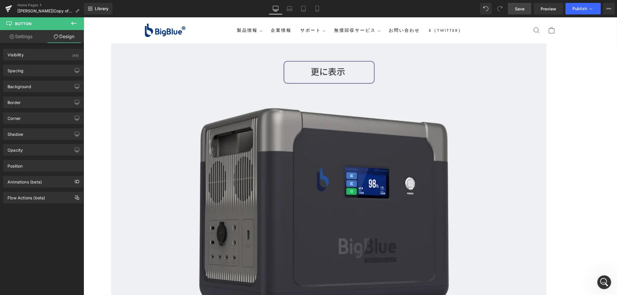
click at [38, 76] on div "Background Color & Image color transparent Color transparent 0 % Image Replace …" at bounding box center [43, 84] width 86 height 16
click at [41, 67] on div "Spacing" at bounding box center [42, 70] width 79 height 11
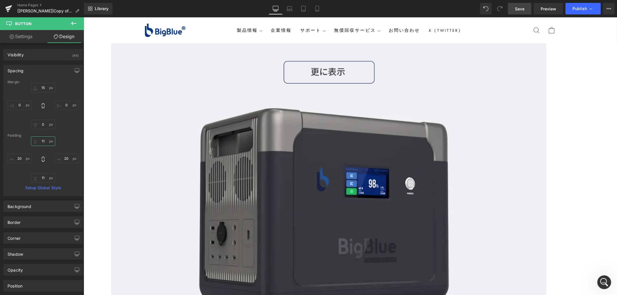
click at [47, 142] on input "11" at bounding box center [43, 142] width 24 height 10
type input "-"
type input "0"
click at [43, 177] on input "11" at bounding box center [43, 178] width 24 height 10
type input "0"
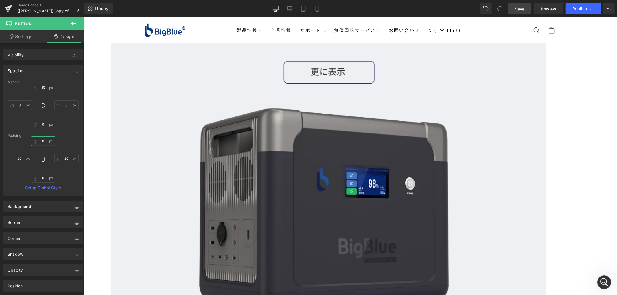
click at [41, 140] on input "0" at bounding box center [43, 142] width 24 height 10
click at [45, 144] on input "0" at bounding box center [43, 142] width 24 height 10
type input "5"
click at [47, 177] on input "0" at bounding box center [43, 178] width 24 height 10
type input "6="
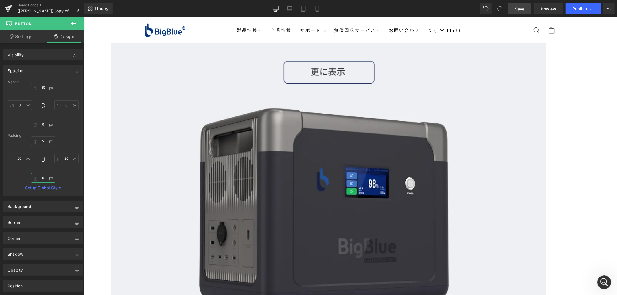
type input "5"
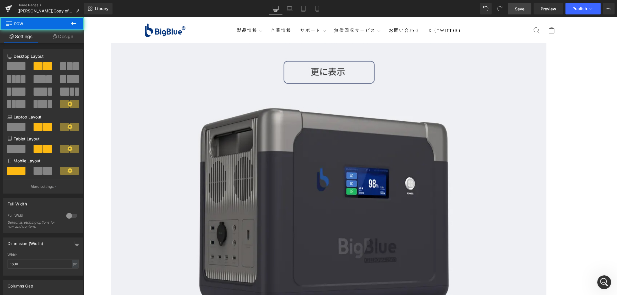
click at [83, 17] on span "Button" at bounding box center [83, 17] width 0 height 0
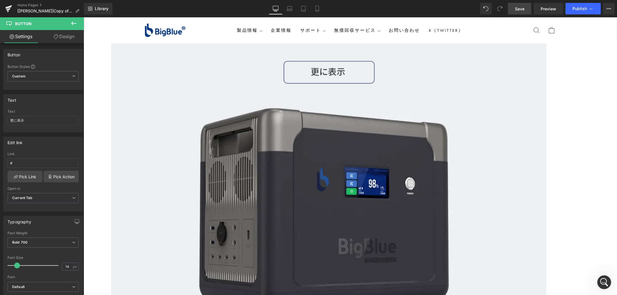
click at [526, 7] on link "Save" at bounding box center [519, 9] width 23 height 12
click at [83, 17] on span "Button" at bounding box center [83, 17] width 0 height 0
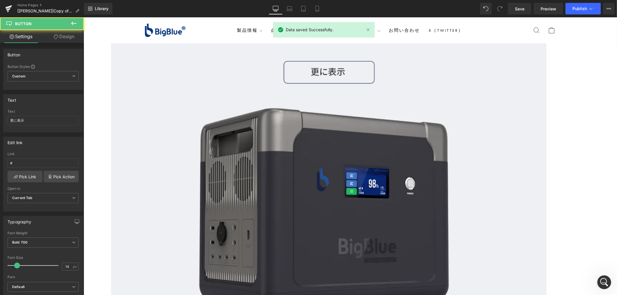
click at [83, 17] on span "Button" at bounding box center [83, 17] width 0 height 0
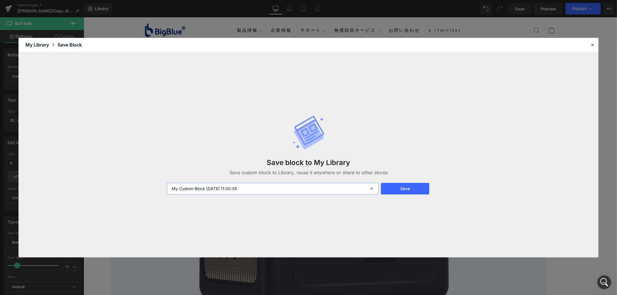
drag, startPoint x: 265, startPoint y: 189, endPoint x: 162, endPoint y: 193, distance: 103.0
click at [162, 193] on div "Save block to My Library Save custom block to Library, reuse it anywhere or sha…" at bounding box center [309, 154] width 580 height 205
type input "button"
click at [417, 192] on button "Save" at bounding box center [405, 189] width 48 height 12
